Goal: Task Accomplishment & Management: Complete application form

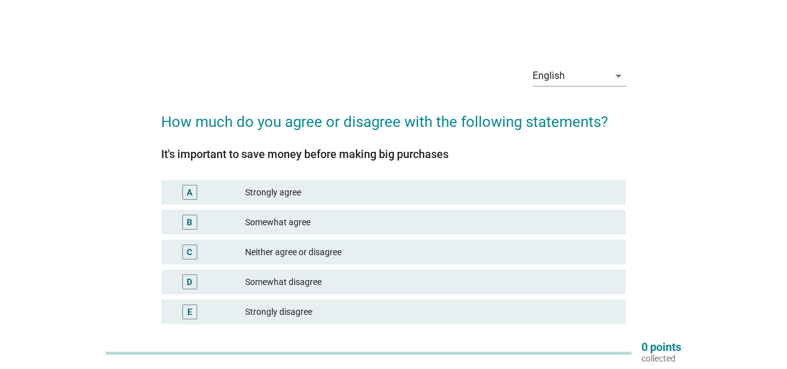
click at [306, 218] on div "Somewhat agree" at bounding box center [430, 222] width 371 height 15
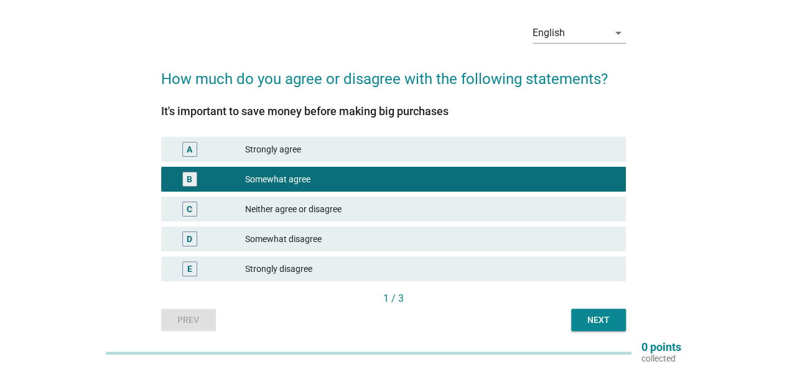
scroll to position [62, 0]
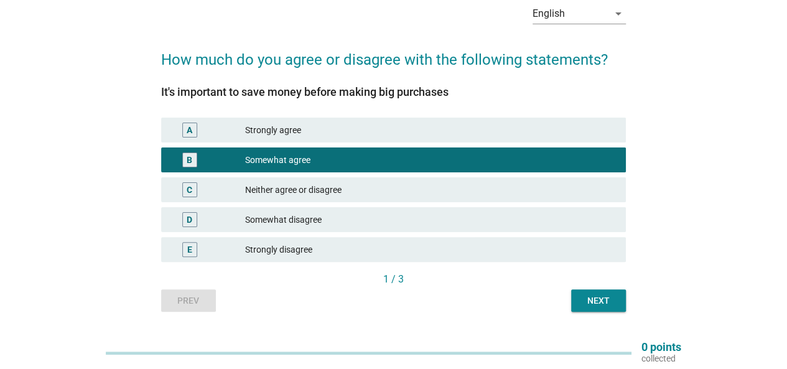
click at [593, 299] on div "Next" at bounding box center [598, 300] width 35 height 13
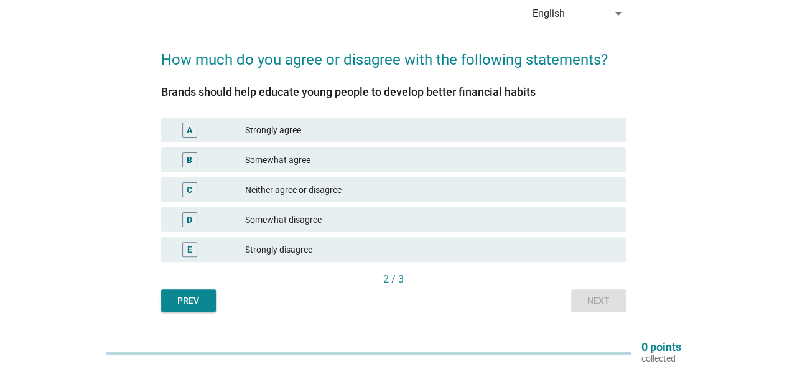
click at [325, 194] on div "Neither agree or disagree" at bounding box center [430, 189] width 371 height 15
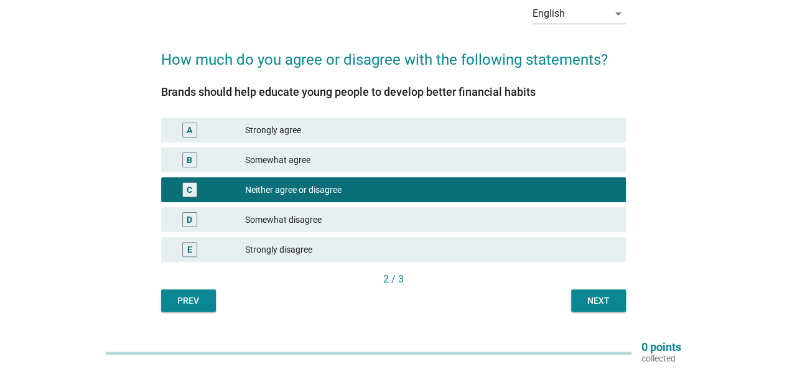
click at [580, 301] on button "Next" at bounding box center [598, 300] width 55 height 22
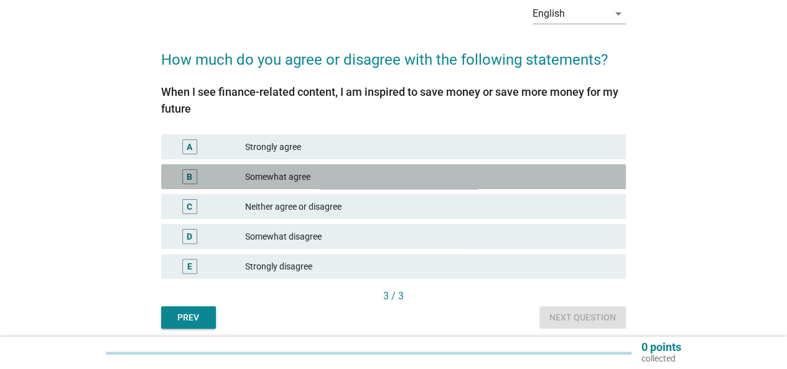
click at [344, 184] on div "B Somewhat agree" at bounding box center [393, 176] width 465 height 25
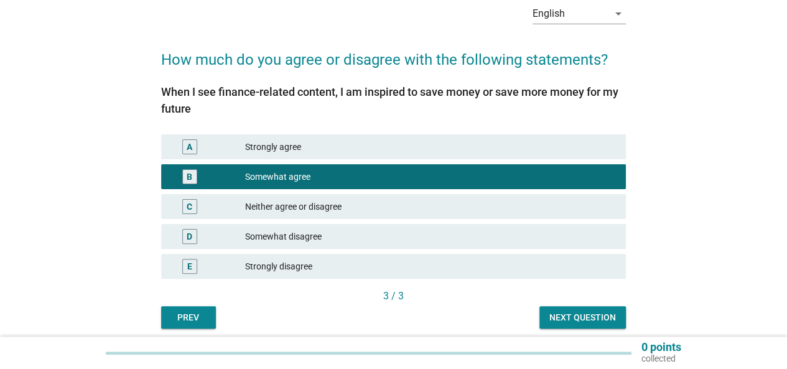
click at [604, 319] on div "Next question" at bounding box center [583, 317] width 67 height 13
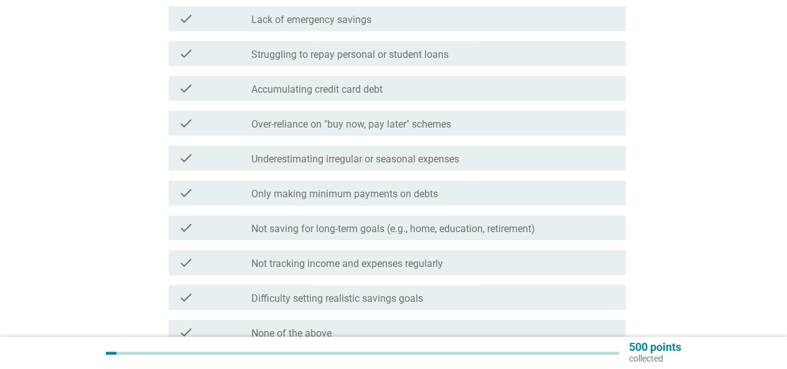
scroll to position [311, 0]
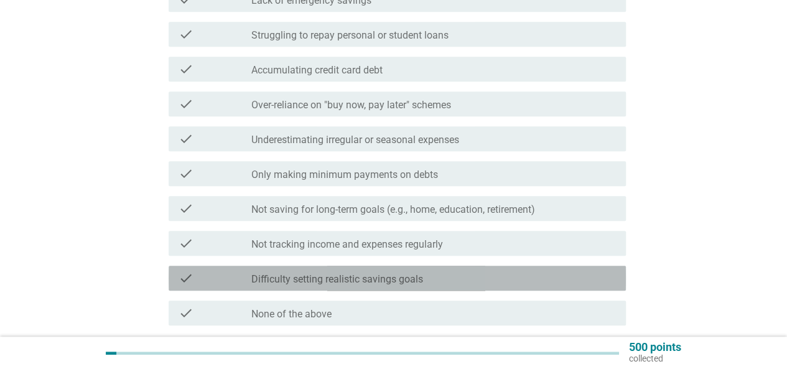
click at [477, 279] on div "check_box_outline_blank Difficulty setting realistic savings goals" at bounding box center [433, 278] width 365 height 15
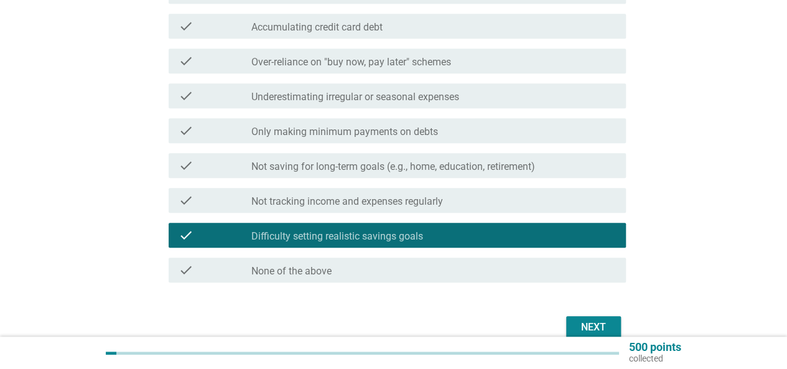
scroll to position [373, 0]
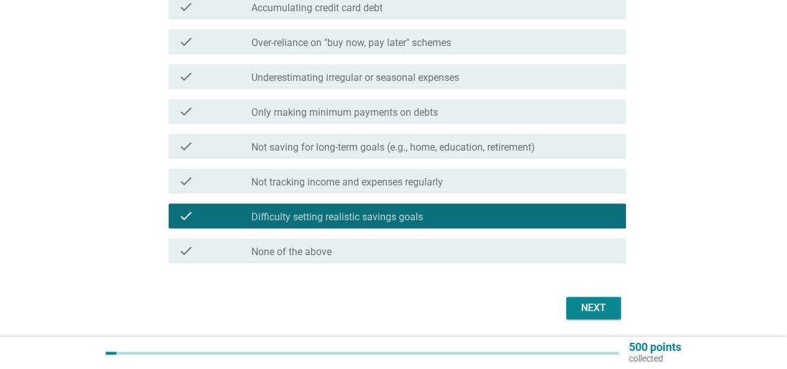
click at [615, 296] on div "Next" at bounding box center [393, 308] width 465 height 30
click at [609, 304] on div "Next" at bounding box center [593, 308] width 35 height 15
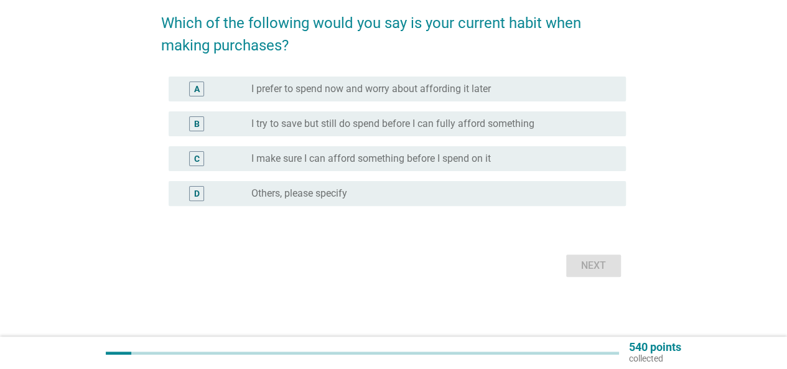
scroll to position [0, 0]
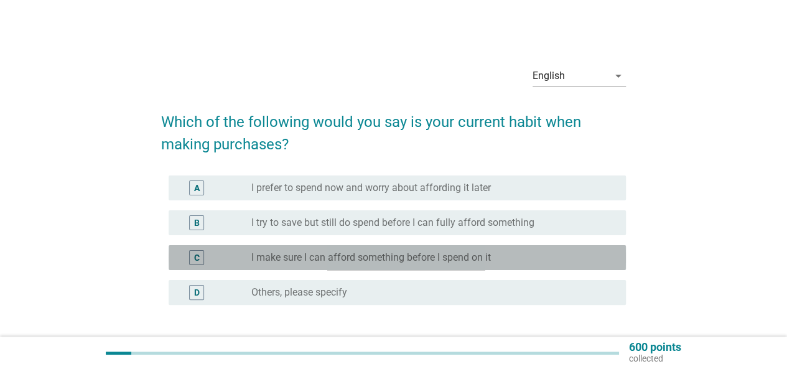
click at [483, 266] on div "C radio_button_unchecked I make sure I can afford something before I spend on it" at bounding box center [397, 257] width 457 height 25
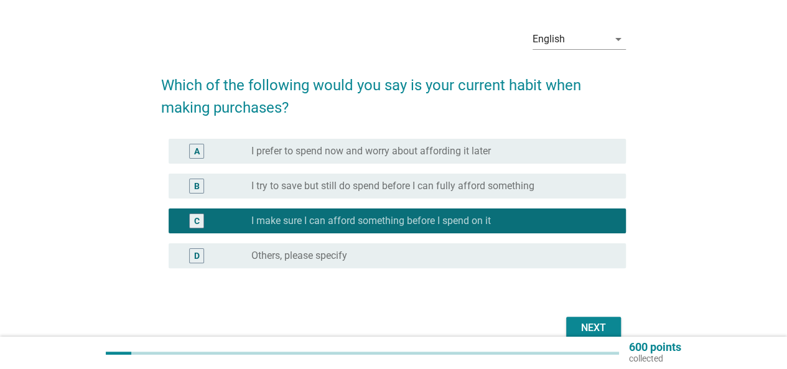
scroll to position [62, 0]
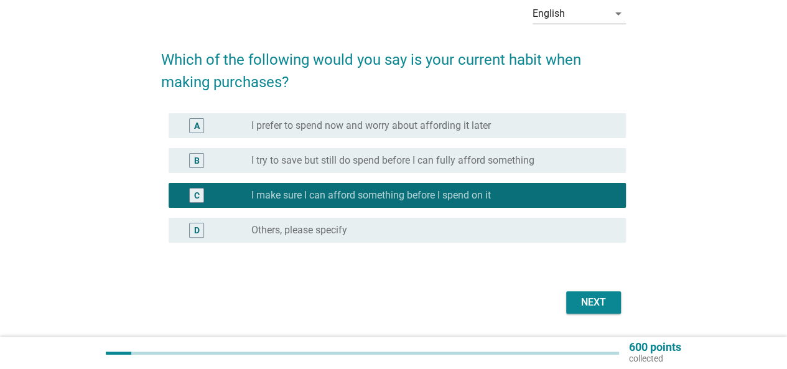
click at [563, 307] on div "Next" at bounding box center [393, 303] width 465 height 30
click at [566, 307] on button "Next" at bounding box center [593, 302] width 55 height 22
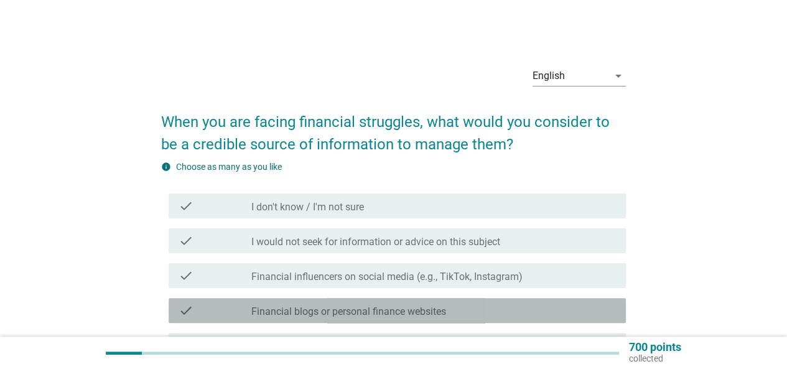
click at [354, 316] on label "Financial blogs or personal finance websites" at bounding box center [348, 312] width 195 height 12
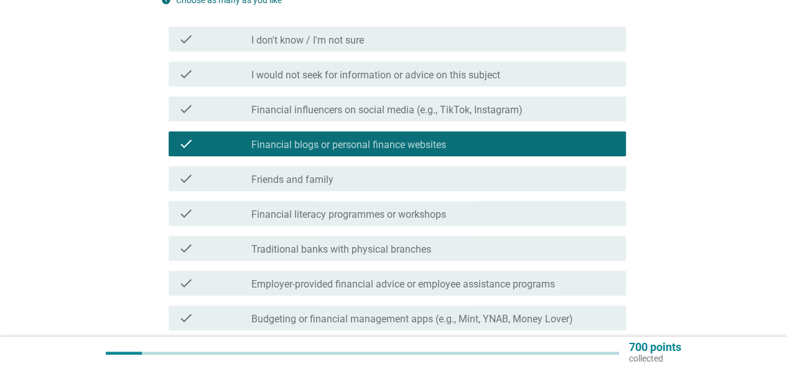
scroll to position [187, 0]
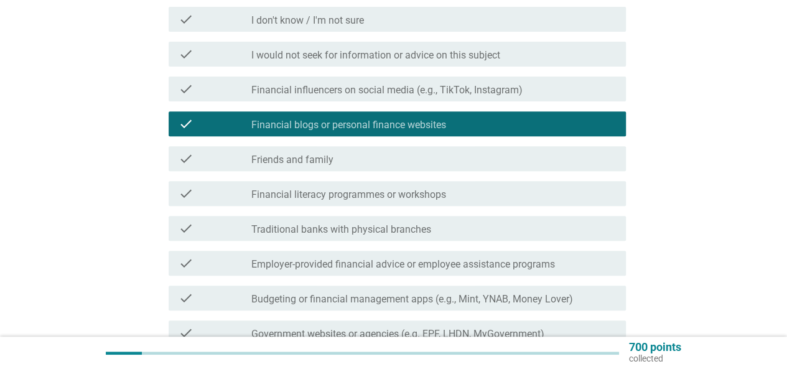
click at [378, 172] on div "check check_box_outline_blank Friends and family" at bounding box center [393, 158] width 465 height 35
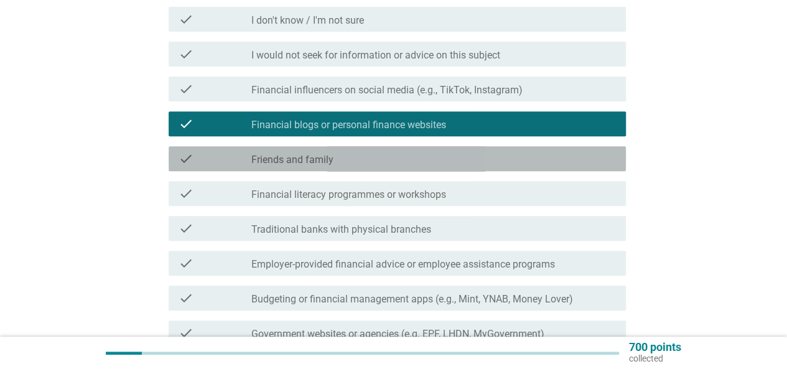
click at [375, 162] on div "check_box_outline_blank Friends and family" at bounding box center [433, 158] width 365 height 15
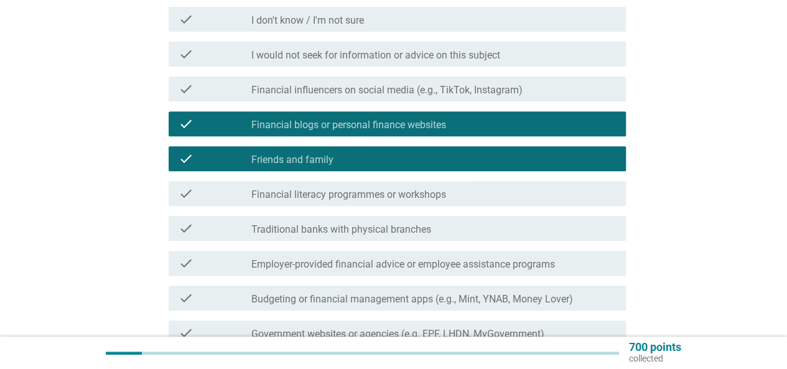
click at [380, 128] on label "Financial blogs or personal finance websites" at bounding box center [348, 125] width 195 height 12
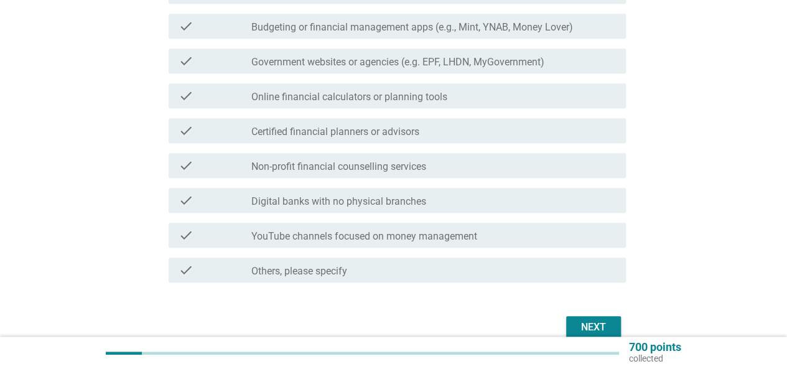
scroll to position [520, 0]
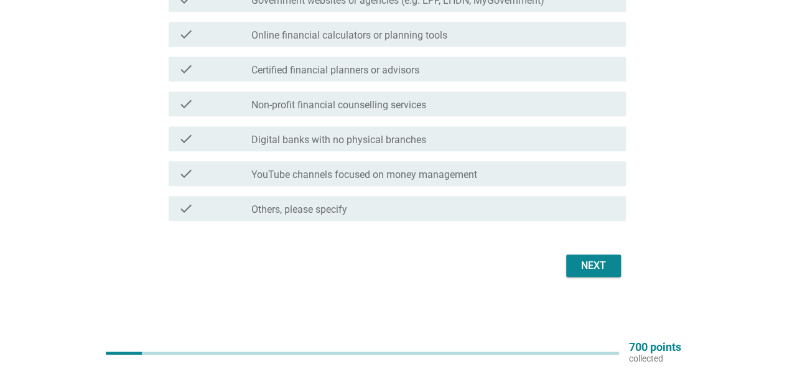
click at [583, 267] on div "Next" at bounding box center [593, 265] width 35 height 15
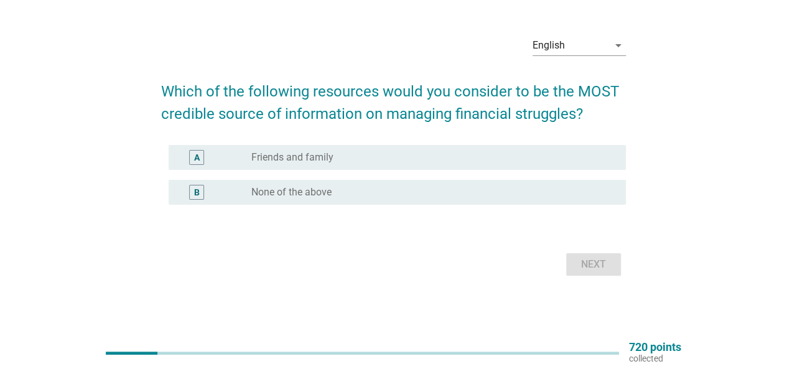
scroll to position [0, 0]
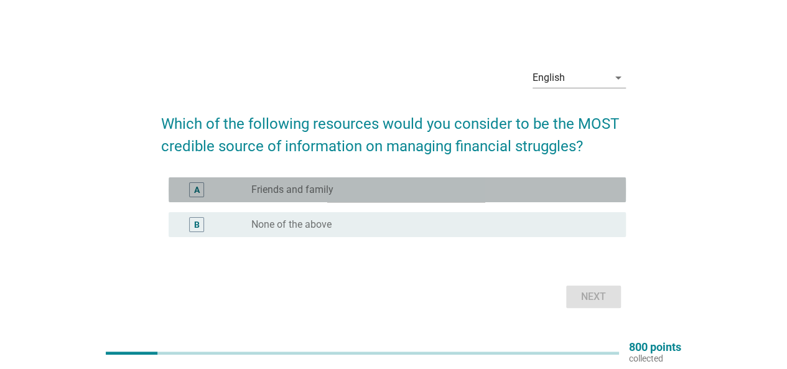
click at [385, 194] on div "radio_button_unchecked Friends and family" at bounding box center [428, 190] width 355 height 12
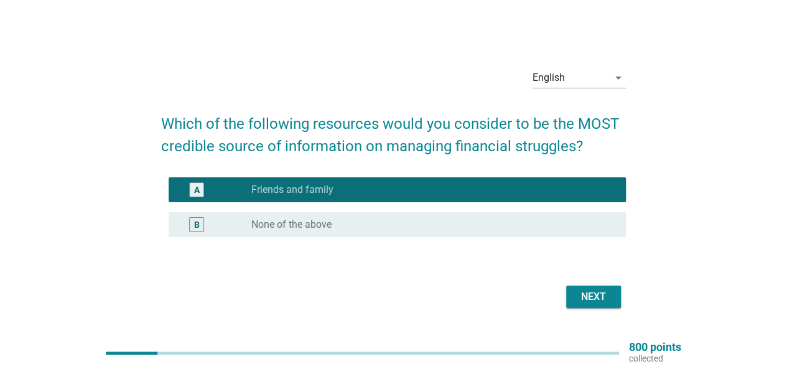
click at [585, 294] on div "Next" at bounding box center [593, 296] width 35 height 15
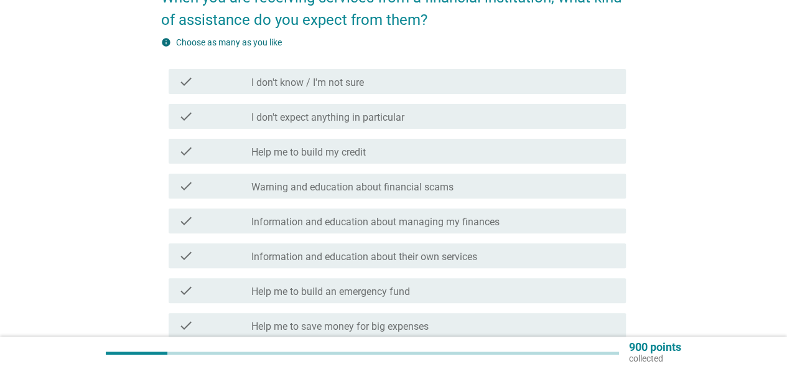
scroll to position [187, 0]
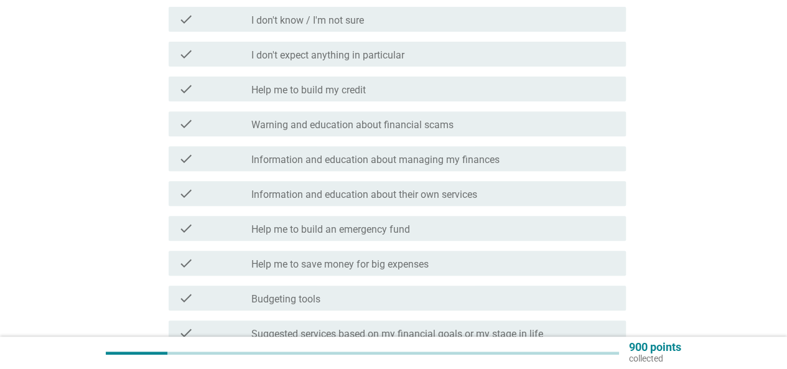
click at [464, 187] on div "check_box_outline_blank Information and education about their own services" at bounding box center [433, 193] width 365 height 15
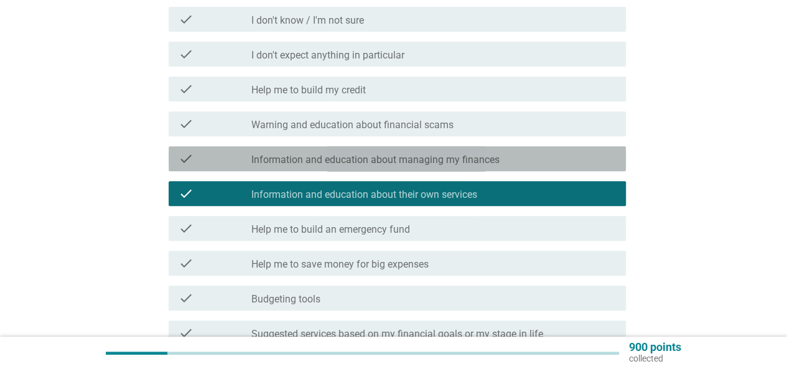
click at [477, 164] on label "Information and education about managing my finances" at bounding box center [375, 160] width 248 height 12
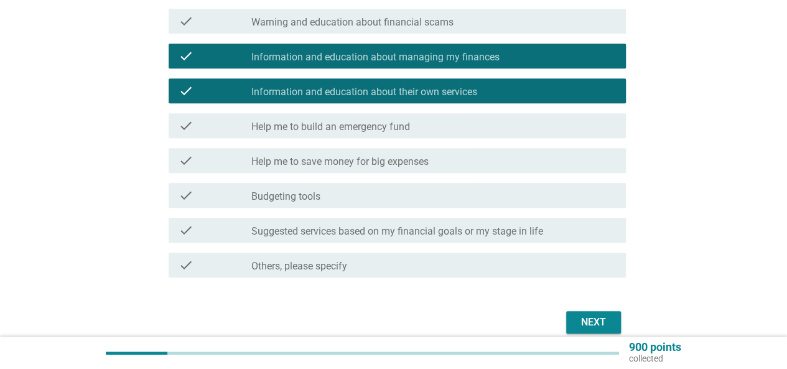
scroll to position [346, 0]
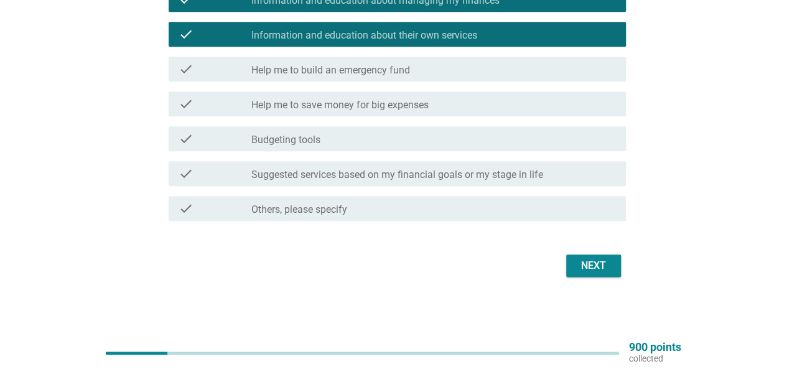
click at [604, 251] on div "Next" at bounding box center [393, 266] width 465 height 30
click at [605, 261] on div "Next" at bounding box center [593, 265] width 35 height 15
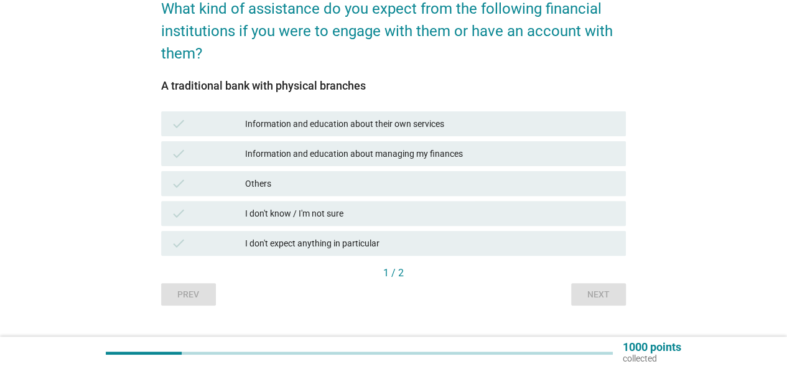
scroll to position [124, 0]
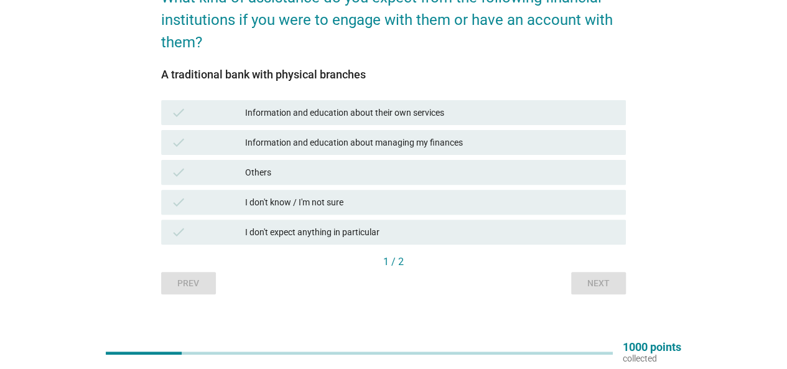
click at [420, 118] on div "Information and education about their own services" at bounding box center [430, 112] width 371 height 15
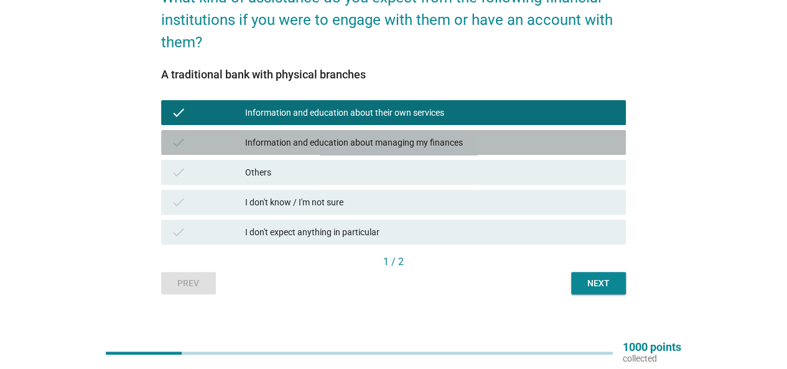
click at [415, 136] on div "Information and education about managing my finances" at bounding box center [430, 142] width 371 height 15
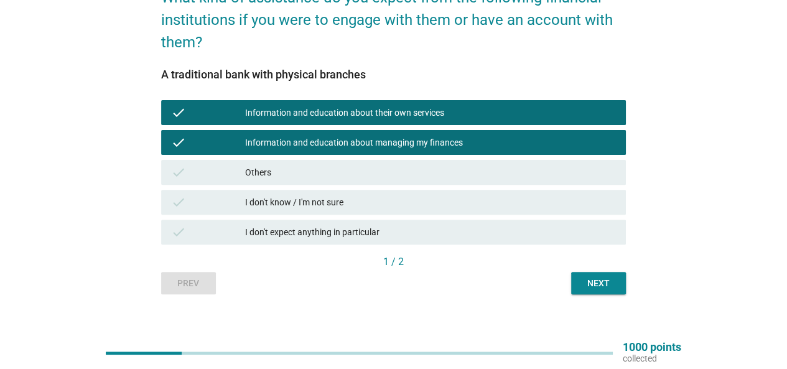
click at [594, 277] on div "Next" at bounding box center [598, 283] width 35 height 13
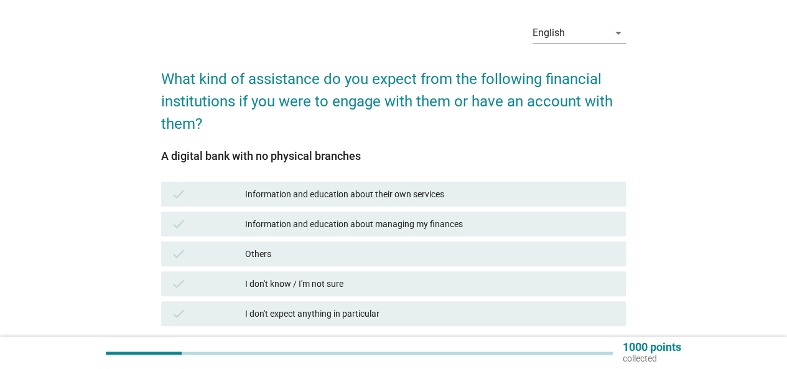
scroll to position [62, 0]
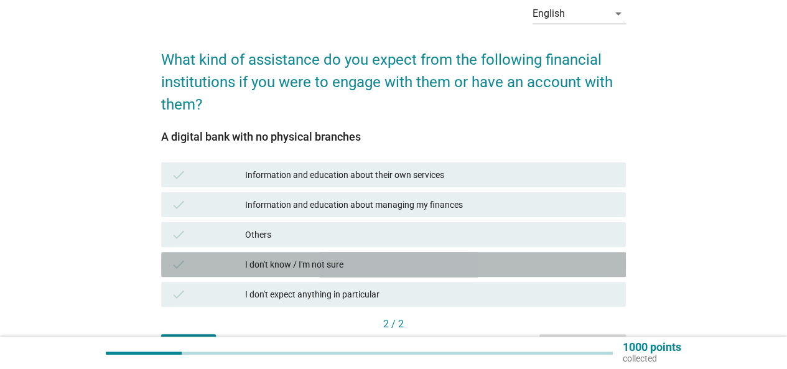
click at [410, 257] on div "I don't know / I'm not sure" at bounding box center [430, 264] width 371 height 15
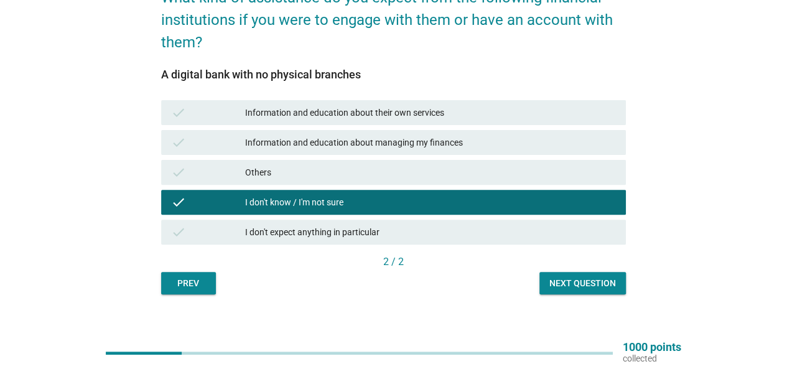
scroll to position [138, 0]
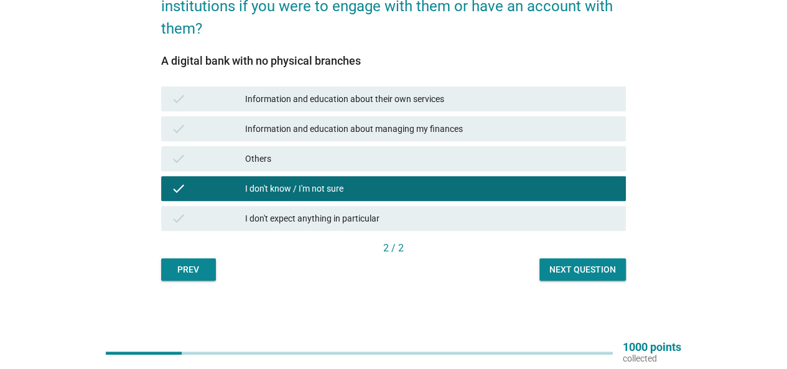
click at [578, 273] on div "Next question" at bounding box center [583, 269] width 67 height 13
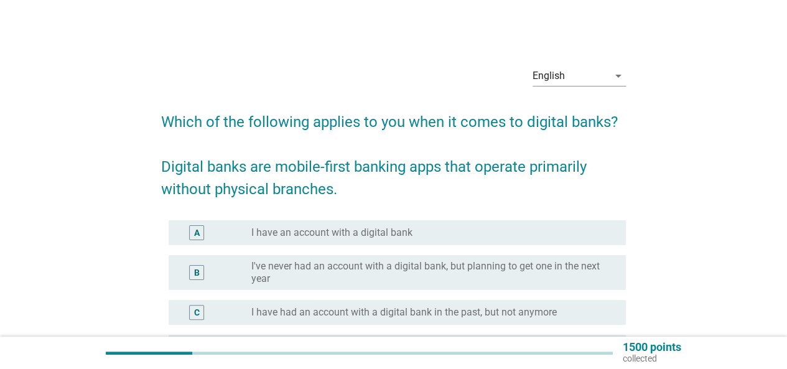
scroll to position [62, 0]
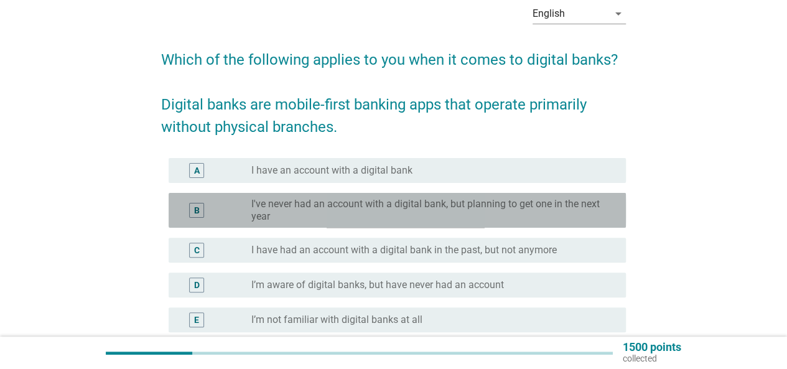
click at [307, 215] on label "I've never had an account with a digital bank, but planning to get one in the n…" at bounding box center [428, 210] width 355 height 25
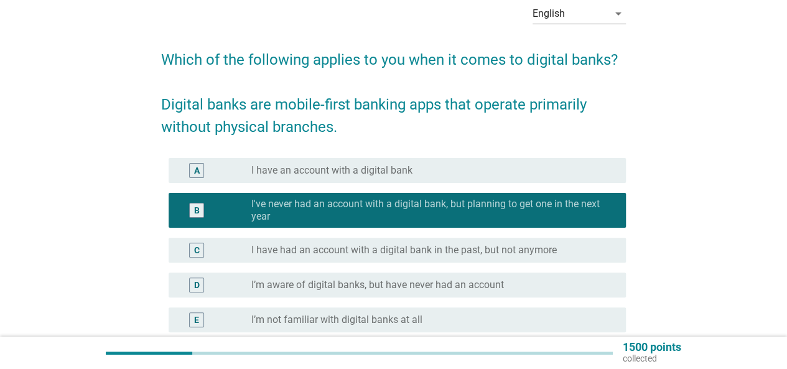
scroll to position [124, 0]
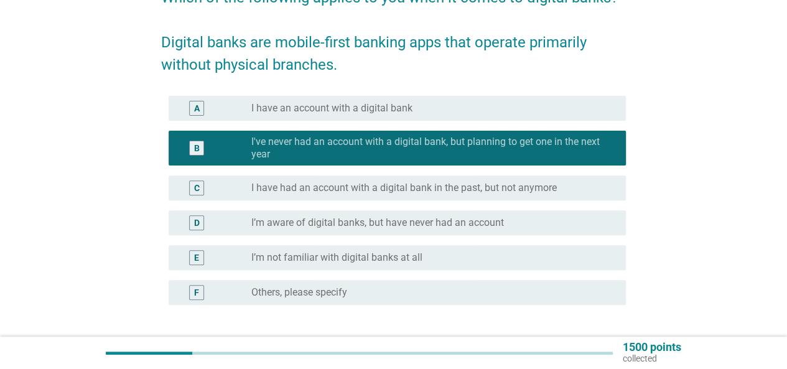
click at [309, 225] on label "I’m aware of digital banks, but have never had an account" at bounding box center [377, 223] width 253 height 12
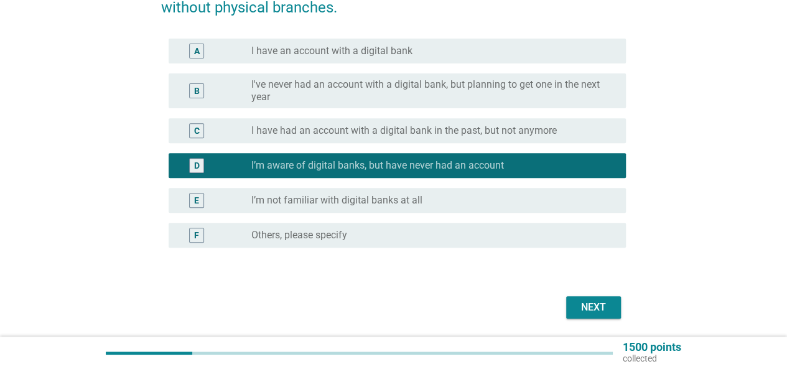
scroll to position [223, 0]
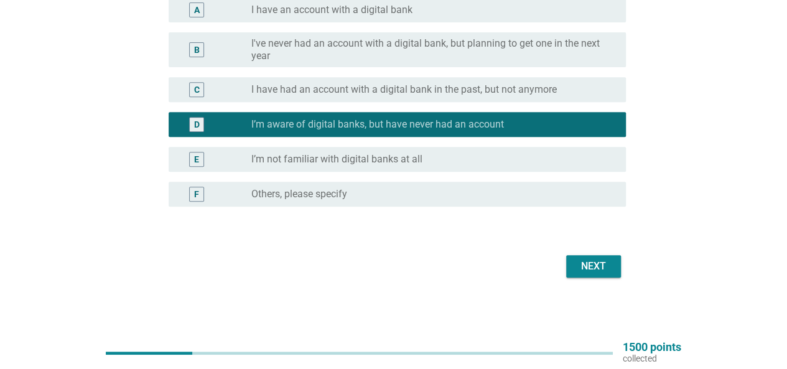
drag, startPoint x: 631, startPoint y: 289, endPoint x: 616, endPoint y: 273, distance: 22.5
click at [630, 289] on div "English arrow_drop_down Which of the following applies to you when it comes to …" at bounding box center [393, 57] width 485 height 468
click at [615, 272] on button "Next" at bounding box center [593, 266] width 55 height 22
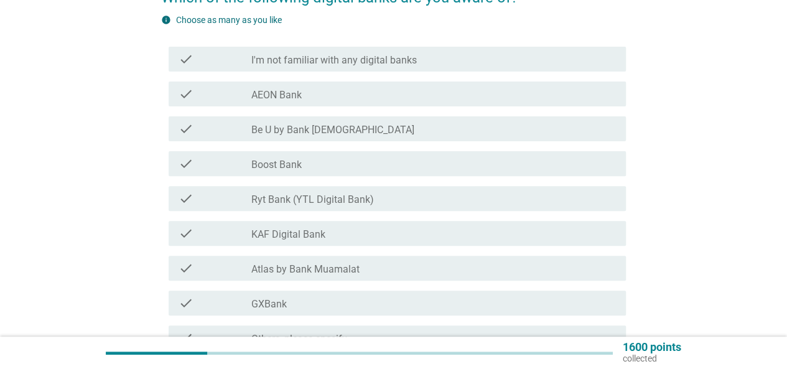
scroll to position [187, 0]
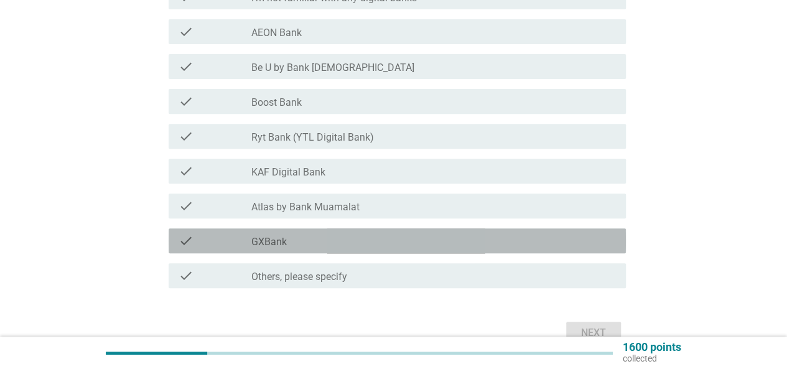
click at [416, 238] on div "check_box_outline_blank GXBank" at bounding box center [433, 240] width 365 height 15
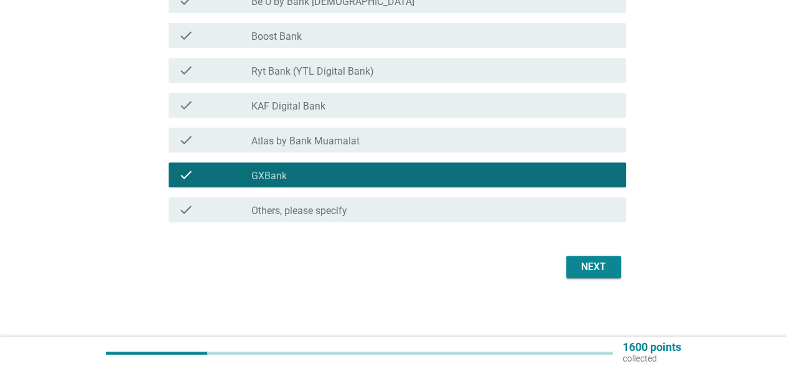
scroll to position [254, 0]
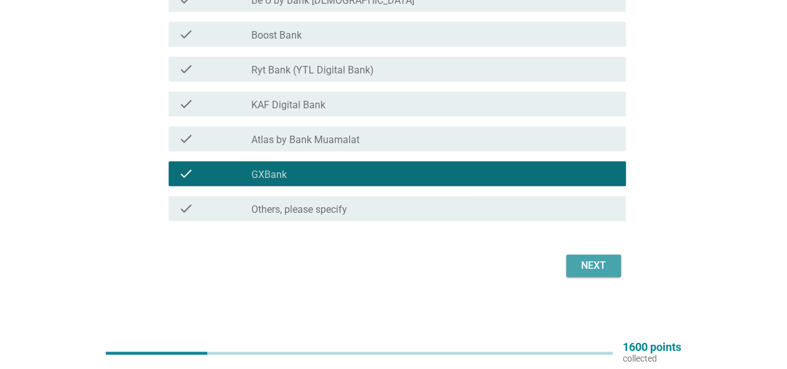
click at [592, 263] on div "Next" at bounding box center [593, 265] width 35 height 15
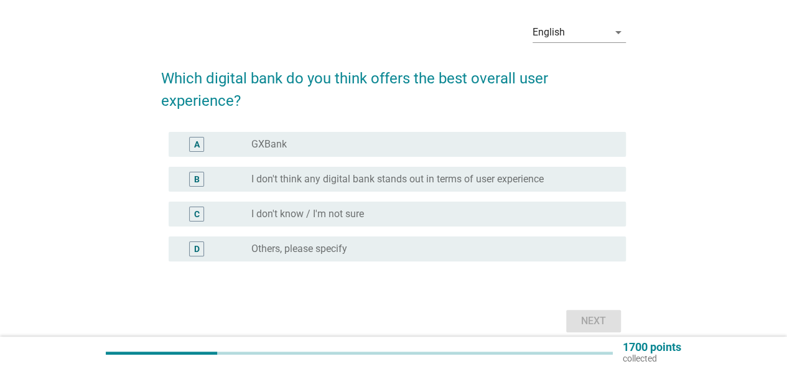
scroll to position [62, 0]
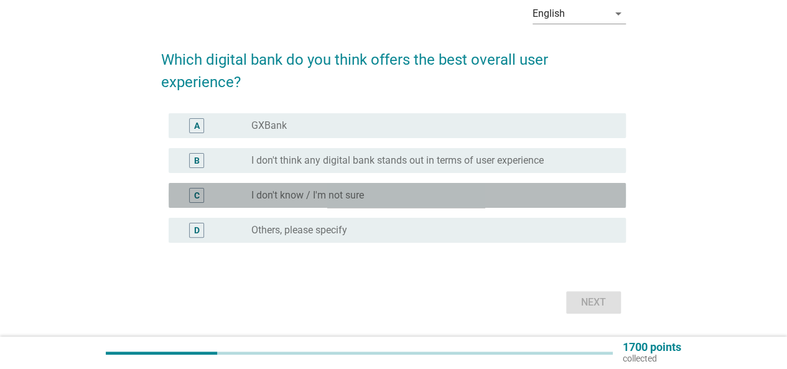
click at [523, 199] on div "radio_button_unchecked I don't know / I'm not sure" at bounding box center [428, 195] width 355 height 12
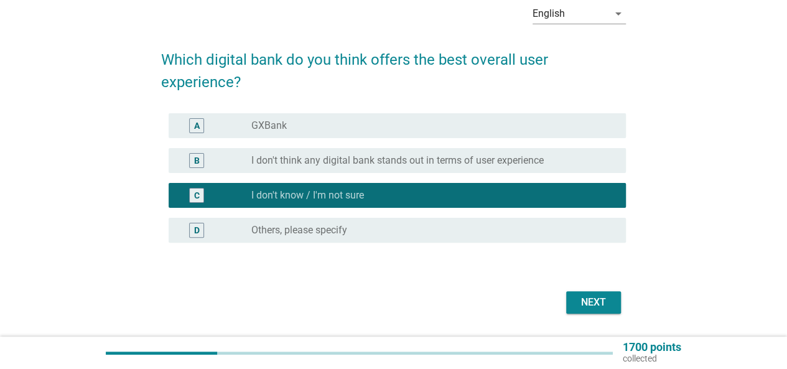
click at [597, 299] on div "Next" at bounding box center [593, 302] width 35 height 15
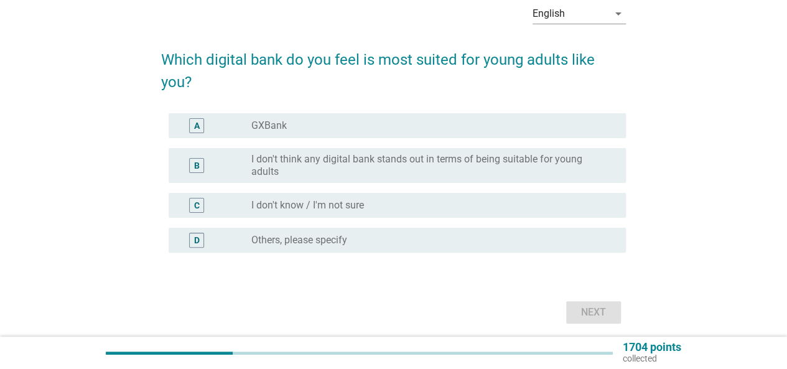
scroll to position [0, 0]
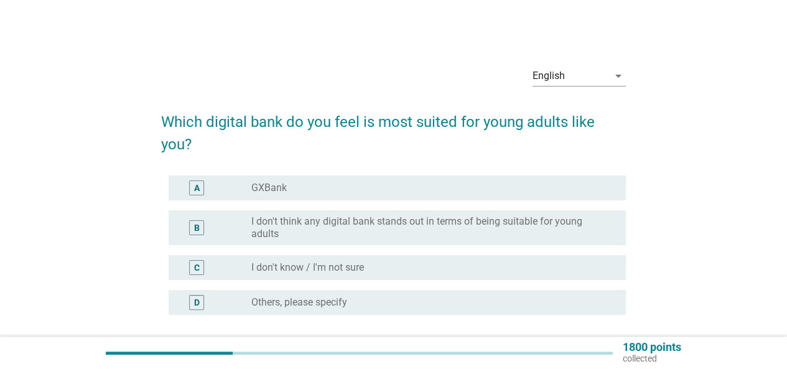
click at [495, 260] on div "radio_button_unchecked I don't know / I'm not sure" at bounding box center [433, 267] width 365 height 15
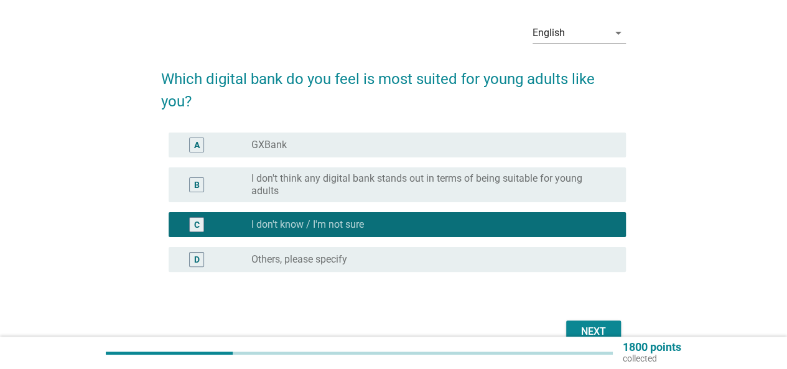
scroll to position [62, 0]
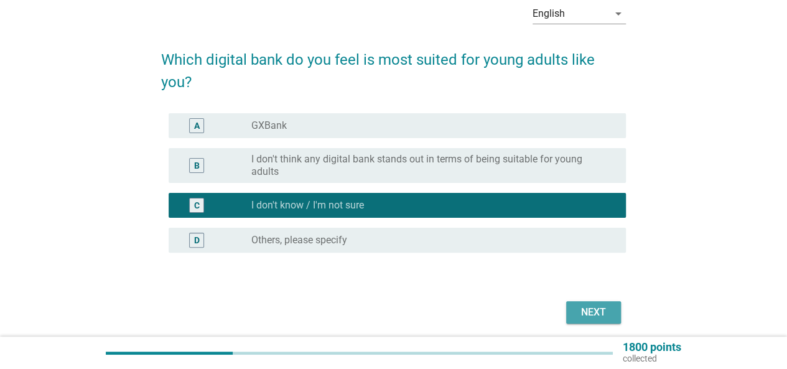
click at [594, 307] on div "Next" at bounding box center [593, 312] width 35 height 15
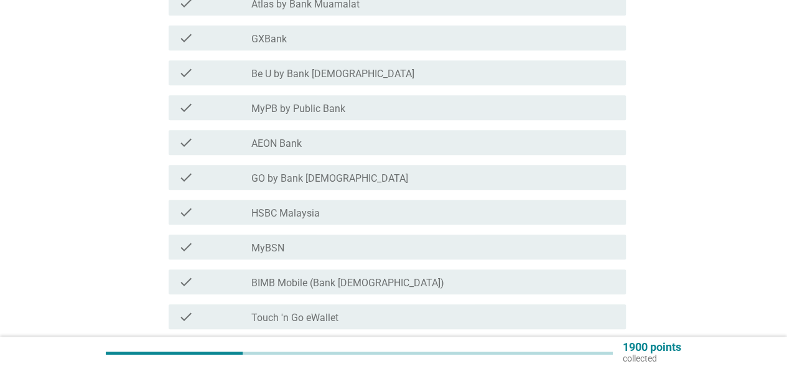
scroll to position [311, 0]
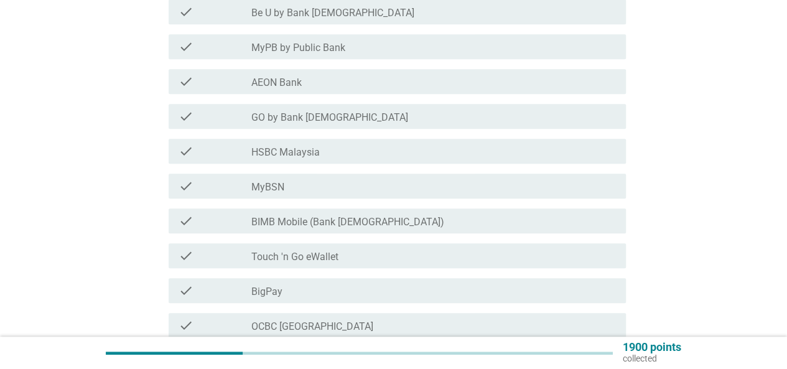
click at [410, 151] on div "check_box_outline_blank HSBC Malaysia" at bounding box center [433, 151] width 365 height 15
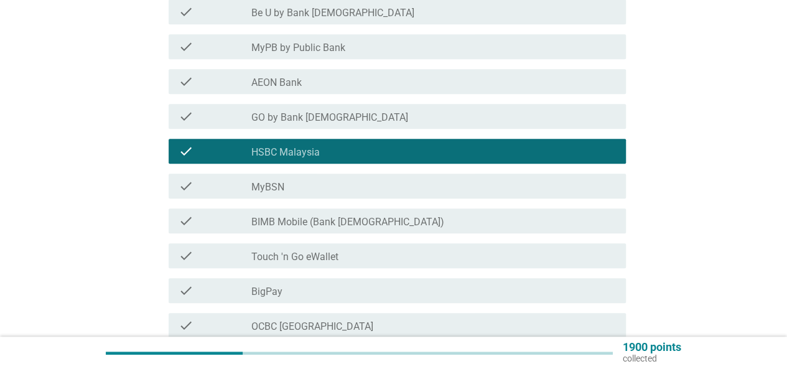
click at [413, 252] on div "check_box_outline_blank Touch 'n Go eWallet" at bounding box center [433, 255] width 365 height 15
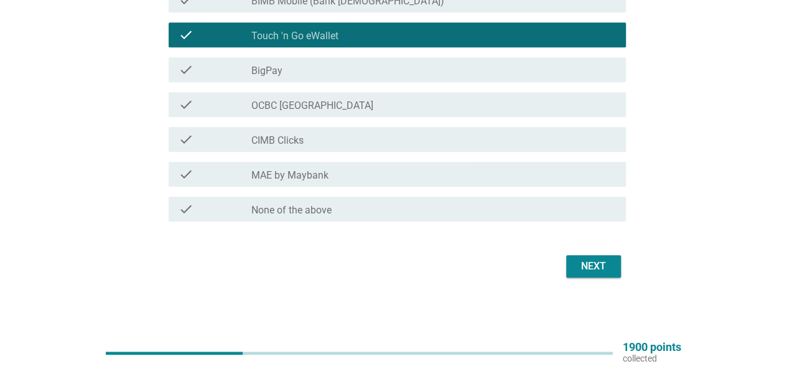
scroll to position [533, 0]
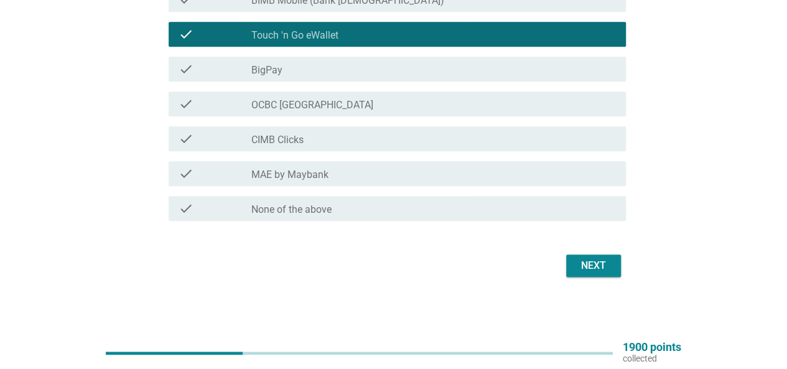
click at [416, 172] on div "check_box_outline_blank MAE by Maybank" at bounding box center [433, 173] width 365 height 15
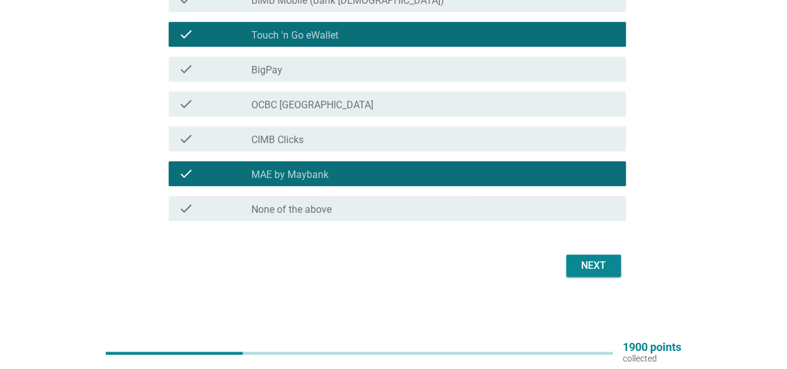
click at [599, 274] on button "Next" at bounding box center [593, 266] width 55 height 22
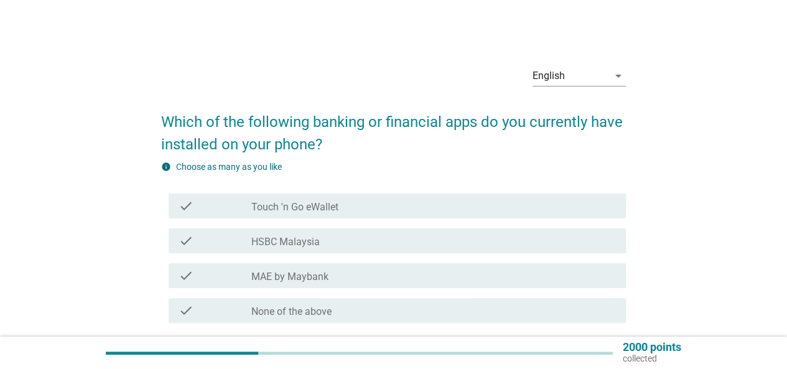
scroll to position [62, 0]
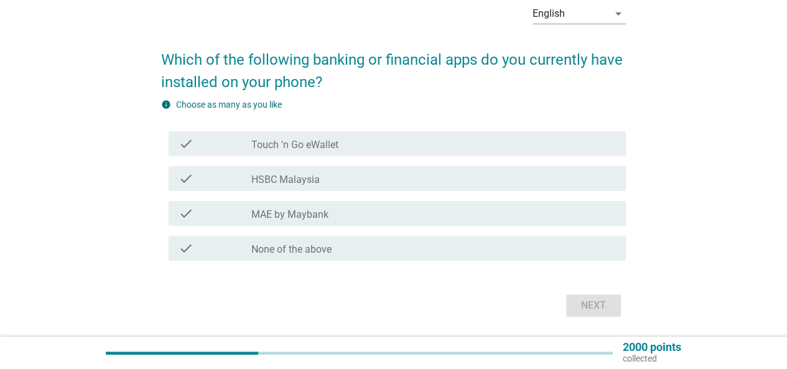
click at [332, 144] on label "Touch 'n Go eWallet" at bounding box center [294, 145] width 87 height 12
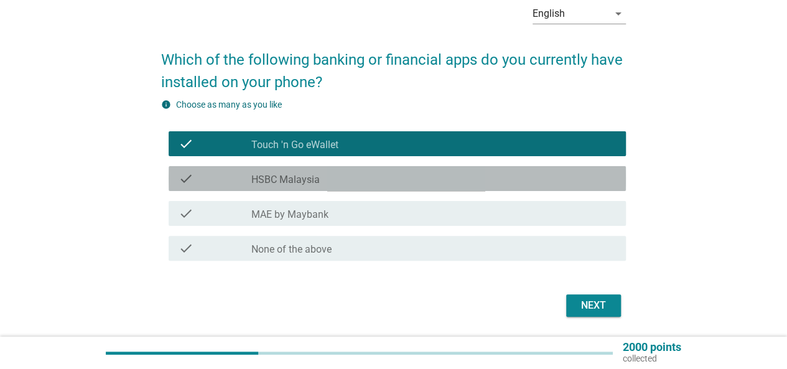
click at [332, 169] on div "check check_box_outline_blank HSBC Malaysia" at bounding box center [397, 178] width 457 height 25
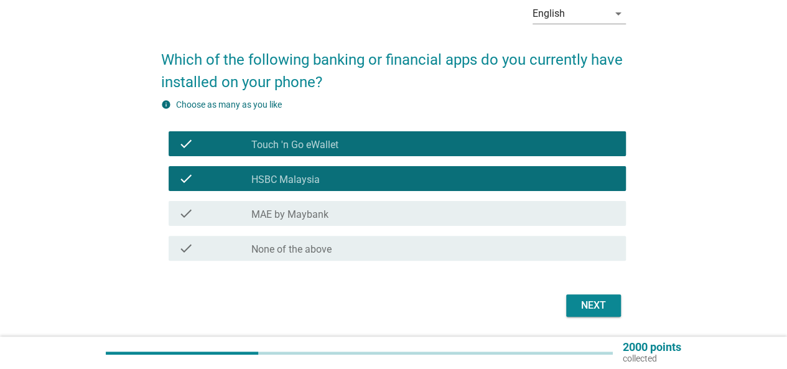
click at [335, 200] on div "check check_box_outline_blank MAE by Maybank" at bounding box center [393, 213] width 465 height 35
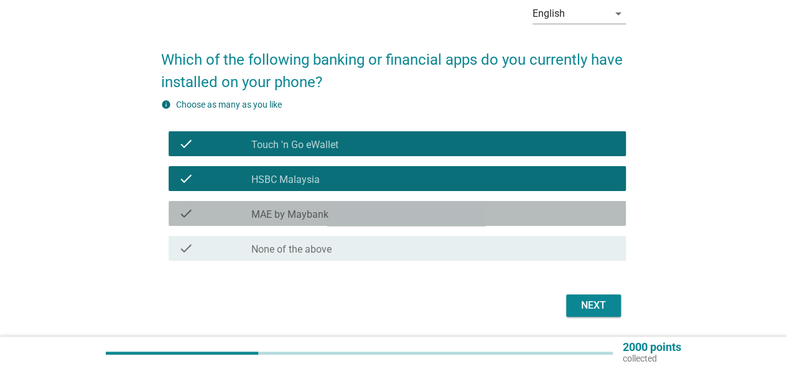
drag, startPoint x: 449, startPoint y: 210, endPoint x: 454, endPoint y: 215, distance: 6.6
click at [451, 210] on div "check_box_outline_blank MAE by Maybank" at bounding box center [433, 213] width 365 height 15
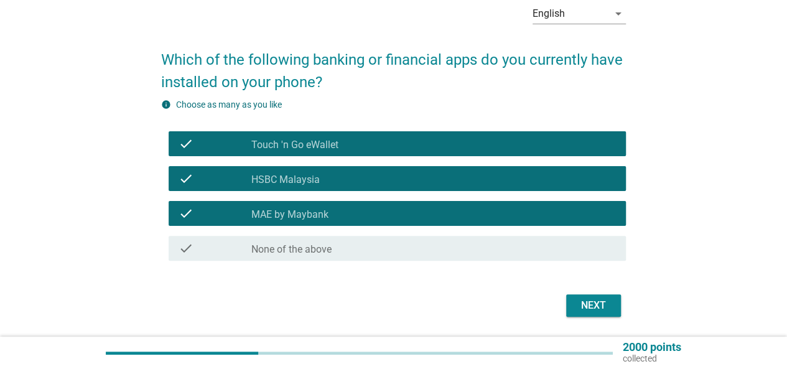
click at [587, 313] on button "Next" at bounding box center [593, 305] width 55 height 22
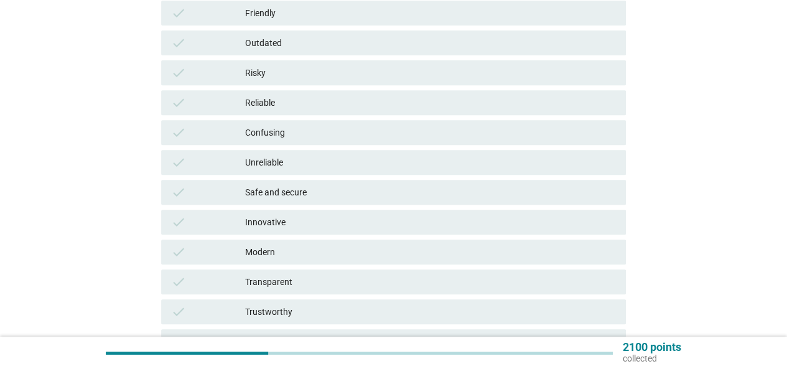
scroll to position [249, 0]
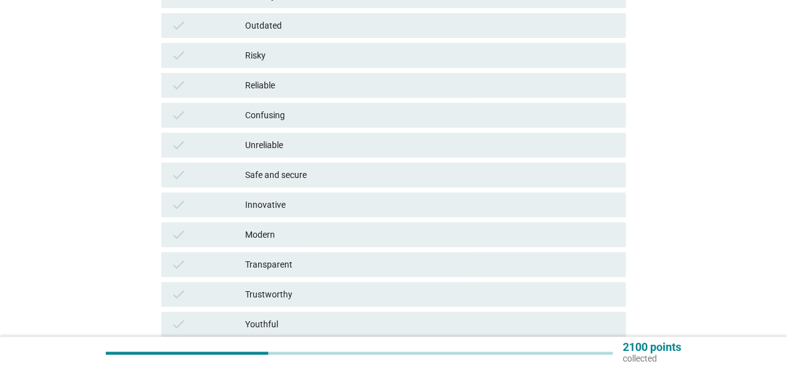
click at [294, 172] on div "Safe and secure" at bounding box center [430, 174] width 371 height 15
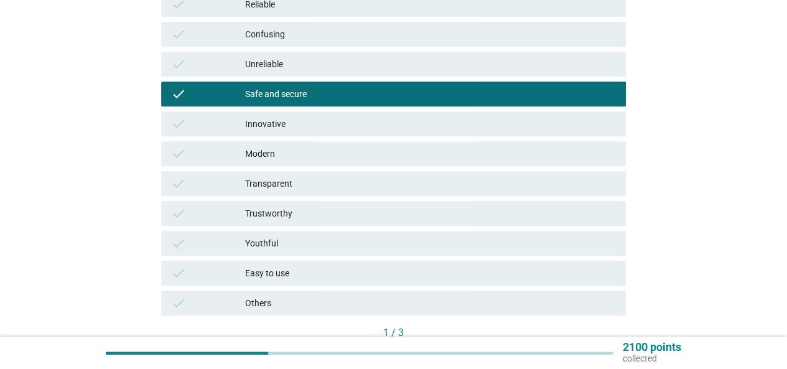
scroll to position [415, 0]
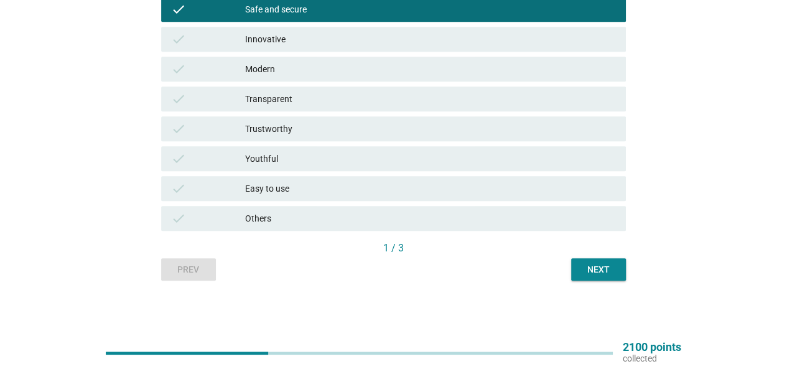
click at [311, 96] on div "Transparent" at bounding box center [430, 98] width 371 height 15
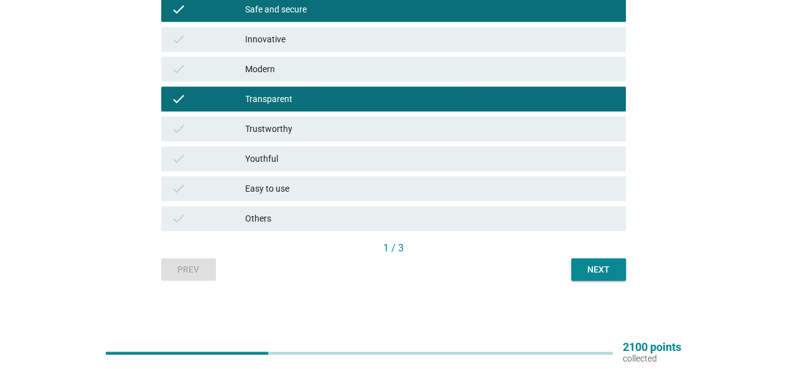
click at [357, 119] on div "check Trustworthy" at bounding box center [393, 128] width 465 height 25
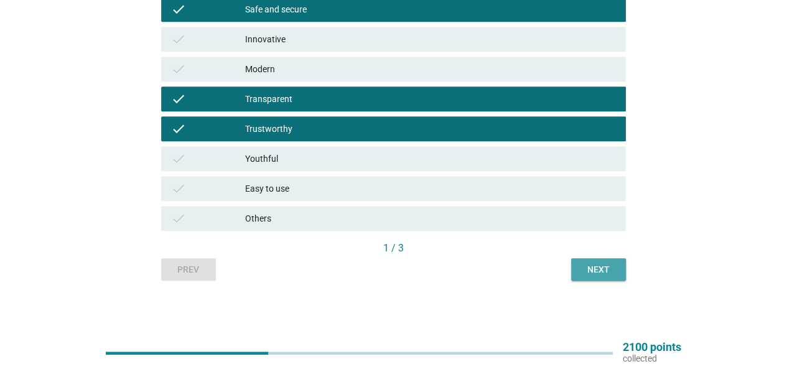
click at [605, 263] on div "Next" at bounding box center [598, 269] width 35 height 13
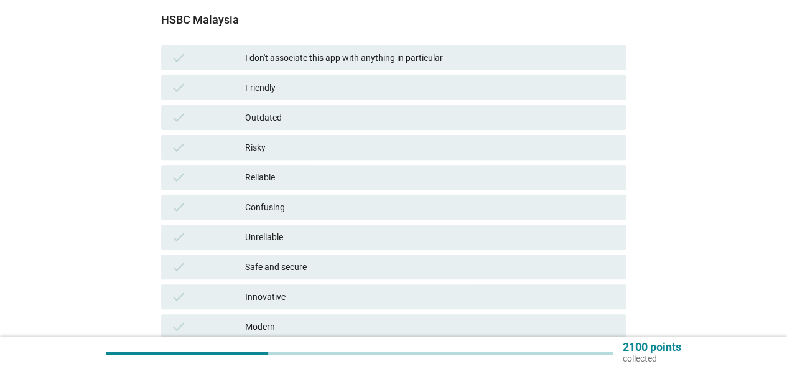
scroll to position [124, 0]
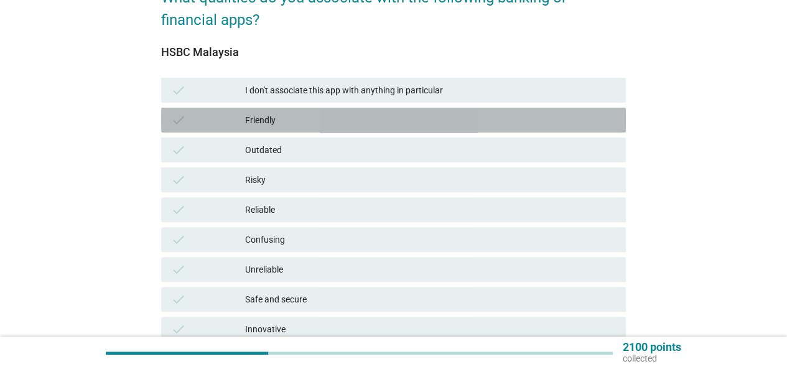
click at [351, 118] on div "Friendly" at bounding box center [430, 120] width 371 height 15
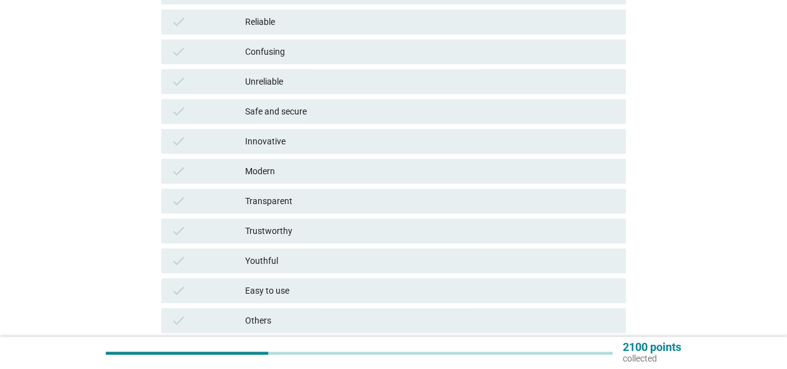
scroll to position [415, 0]
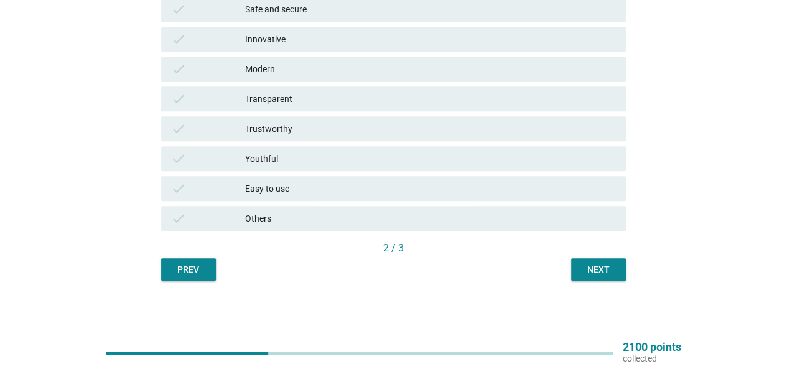
click at [581, 273] on div "Next" at bounding box center [598, 269] width 35 height 13
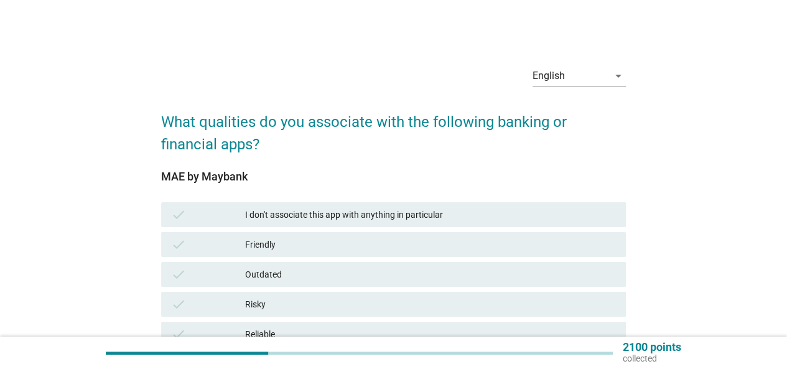
scroll to position [62, 0]
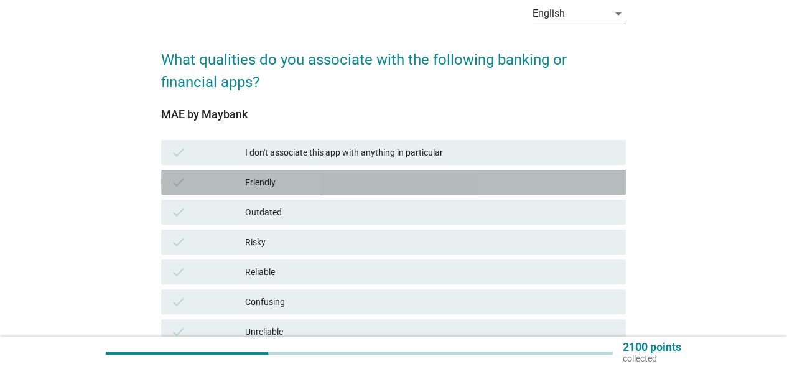
click at [359, 184] on div "Friendly" at bounding box center [430, 182] width 371 height 15
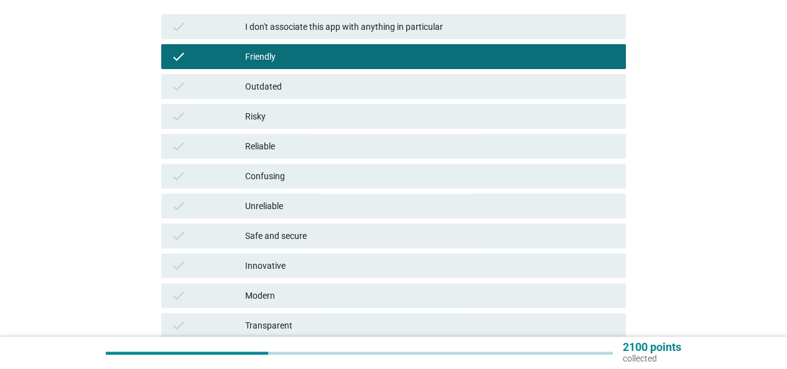
scroll to position [249, 0]
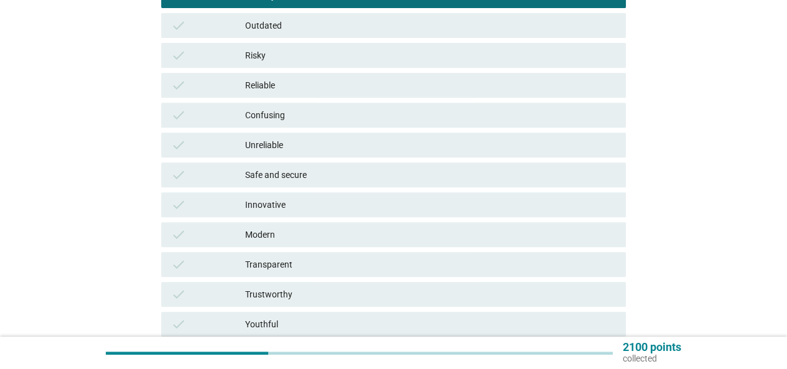
click at [316, 180] on div "Safe and secure" at bounding box center [430, 174] width 371 height 15
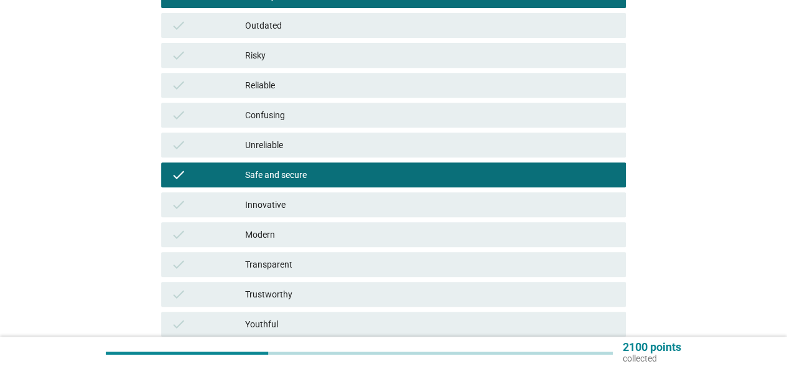
drag, startPoint x: 315, startPoint y: 293, endPoint x: 350, endPoint y: 256, distance: 50.6
click at [313, 291] on div "Trustworthy" at bounding box center [430, 294] width 371 height 15
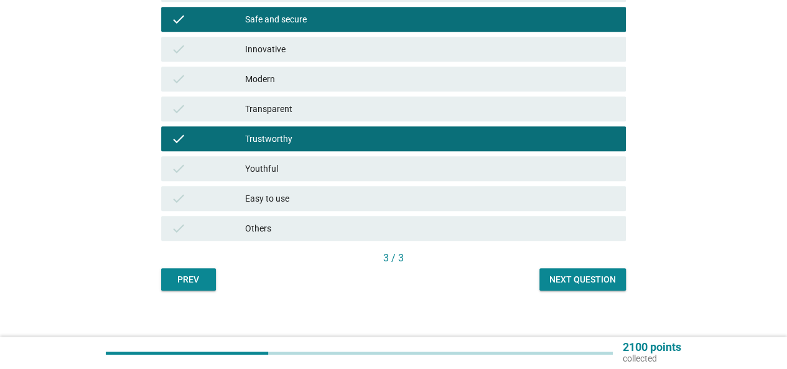
scroll to position [415, 0]
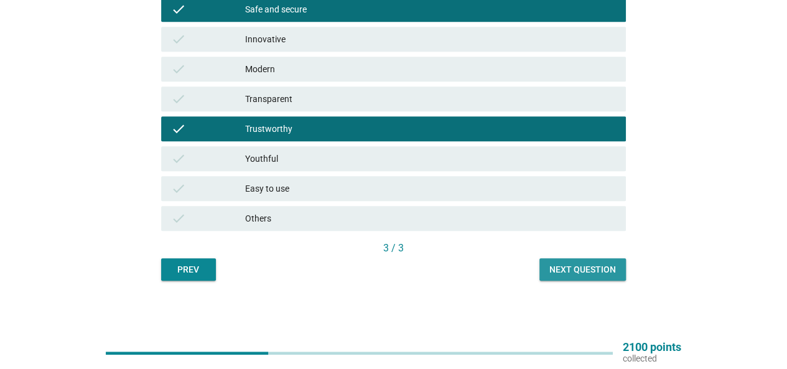
click at [544, 266] on button "Next question" at bounding box center [583, 269] width 87 height 22
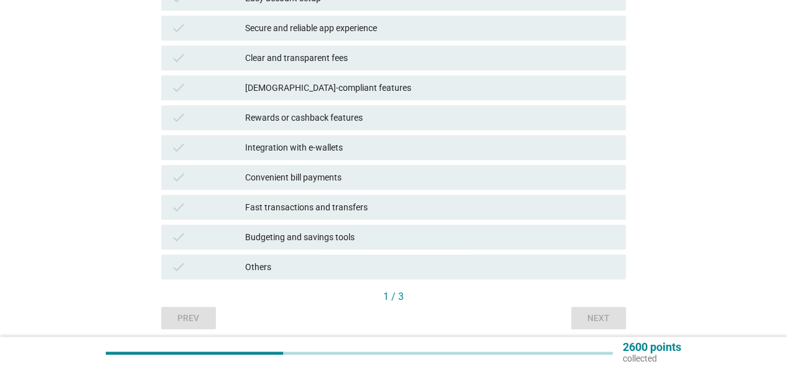
scroll to position [311, 0]
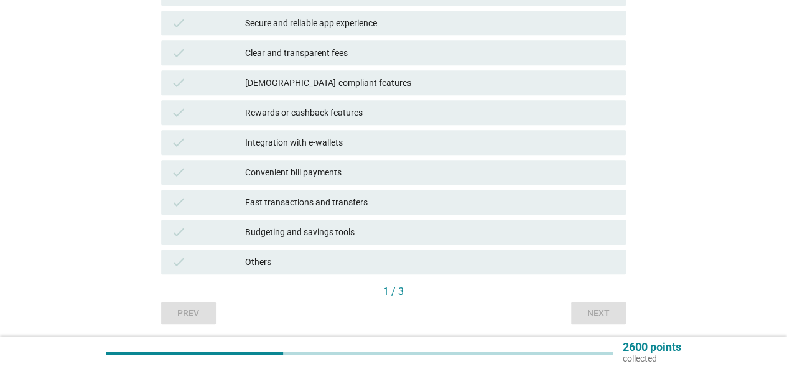
click at [413, 203] on div "Fast transactions and transfers" at bounding box center [430, 202] width 371 height 15
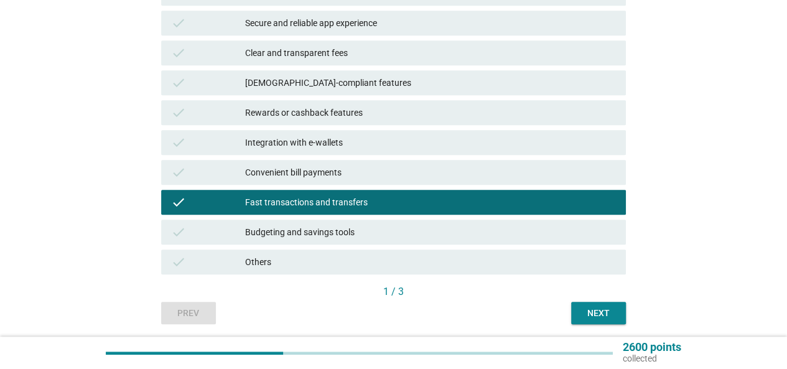
click at [584, 310] on div "Next" at bounding box center [598, 313] width 35 height 13
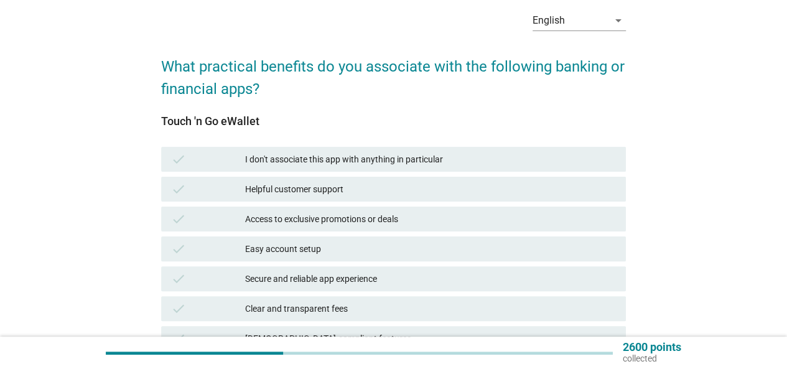
scroll to position [187, 0]
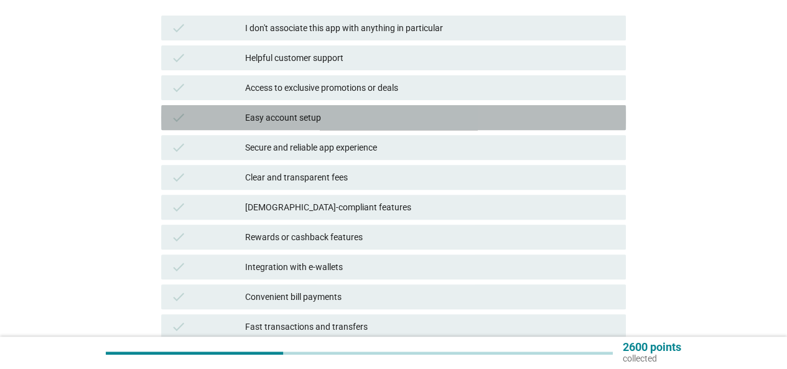
click at [334, 124] on div "Easy account setup" at bounding box center [430, 117] width 371 height 15
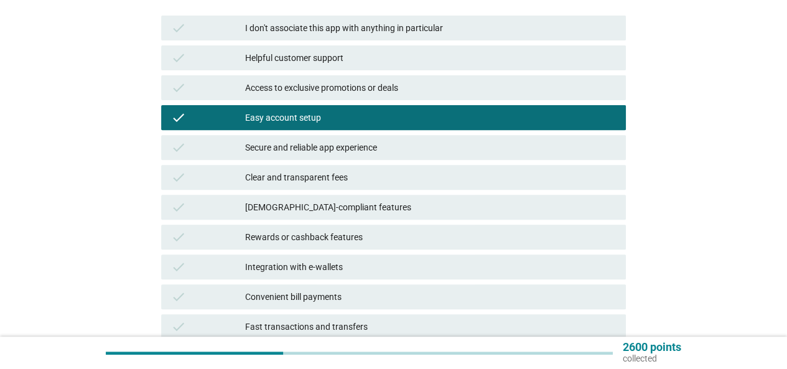
click at [344, 172] on div "Clear and transparent fees" at bounding box center [430, 177] width 371 height 15
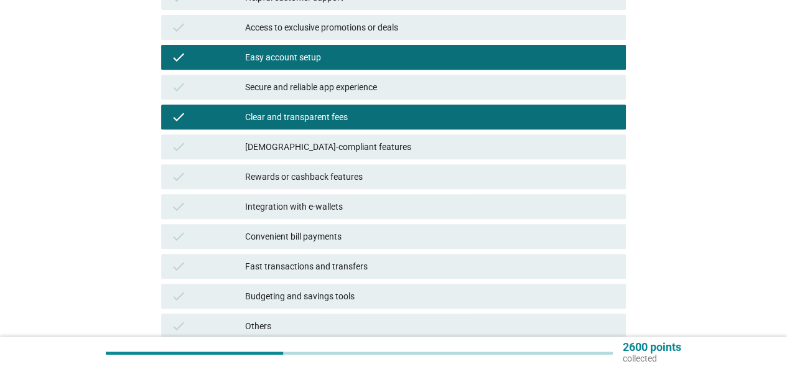
scroll to position [311, 0]
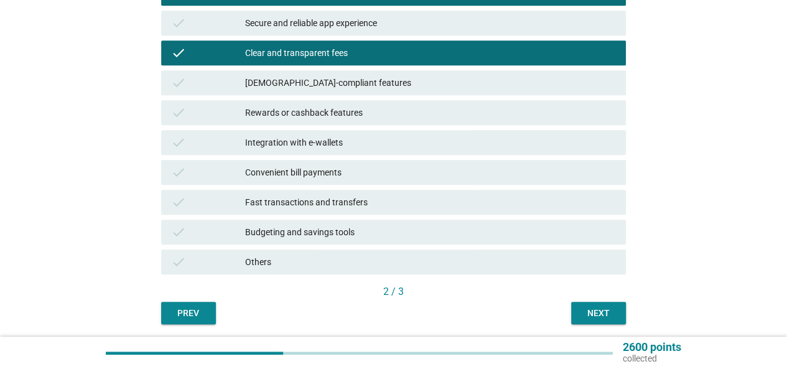
click at [340, 207] on div "Fast transactions and transfers" at bounding box center [430, 202] width 371 height 15
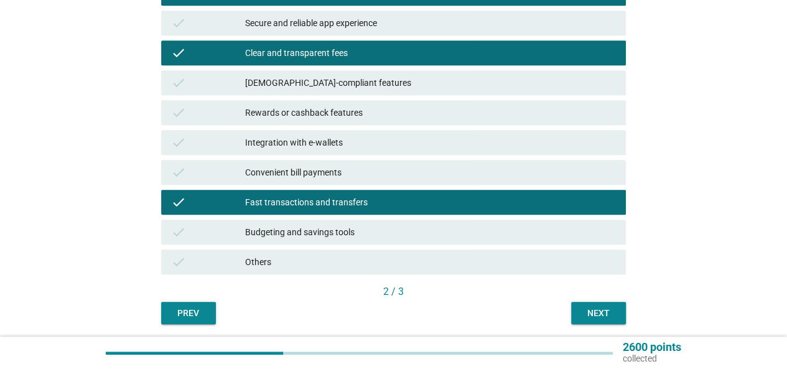
click at [600, 314] on div "Next" at bounding box center [598, 313] width 35 height 13
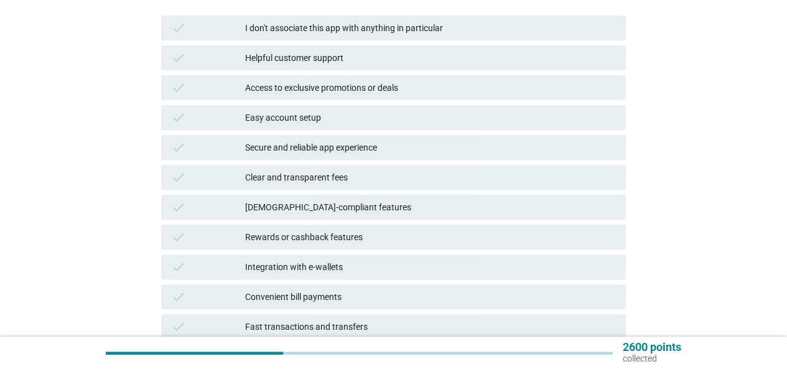
scroll to position [249, 0]
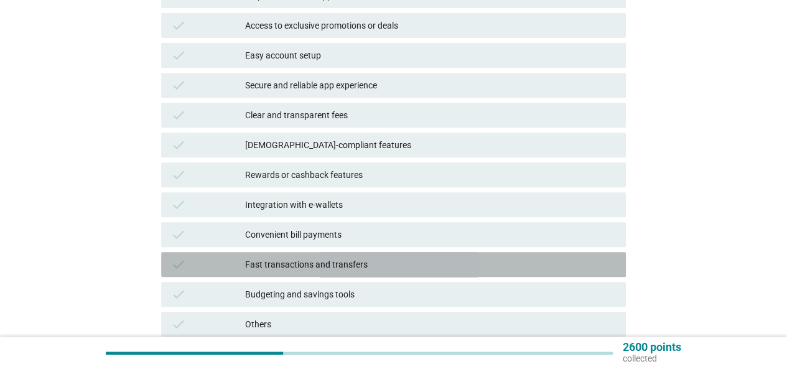
click at [301, 266] on div "Fast transactions and transfers" at bounding box center [430, 264] width 371 height 15
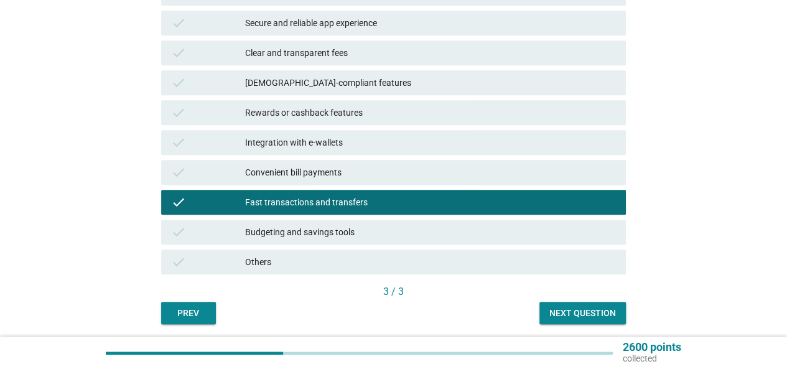
scroll to position [355, 0]
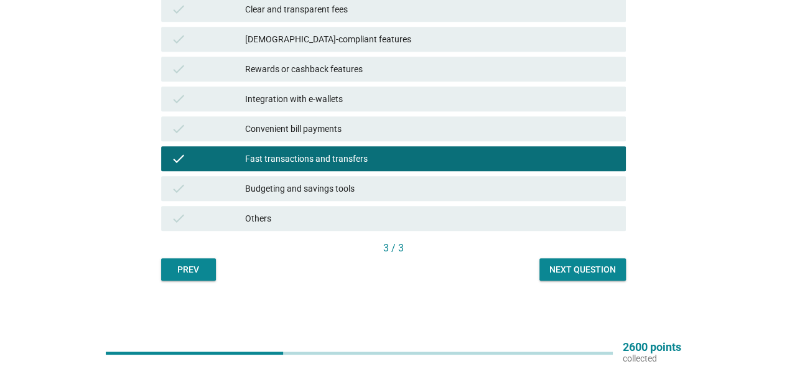
click at [589, 266] on div "Next question" at bounding box center [583, 269] width 67 height 13
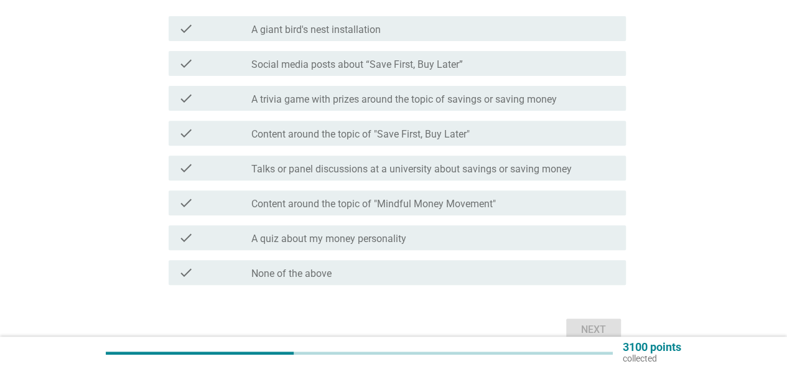
scroll to position [241, 0]
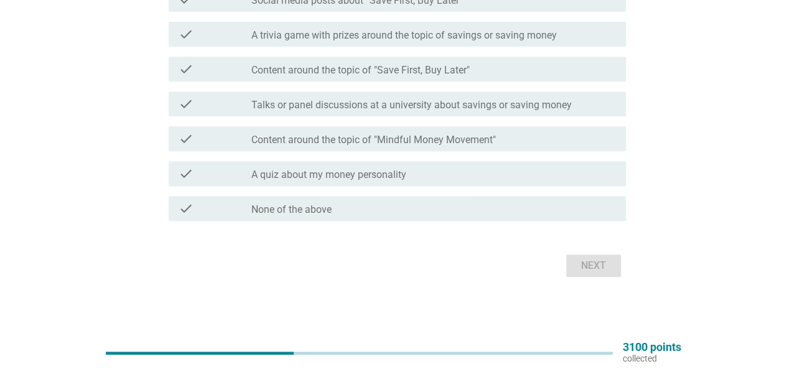
click at [377, 212] on div "check_box_outline_blank None of the above" at bounding box center [433, 208] width 365 height 15
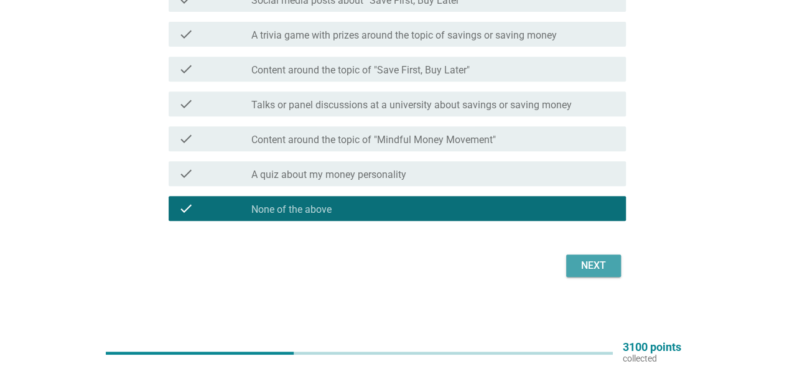
click at [601, 271] on div "Next" at bounding box center [593, 265] width 35 height 15
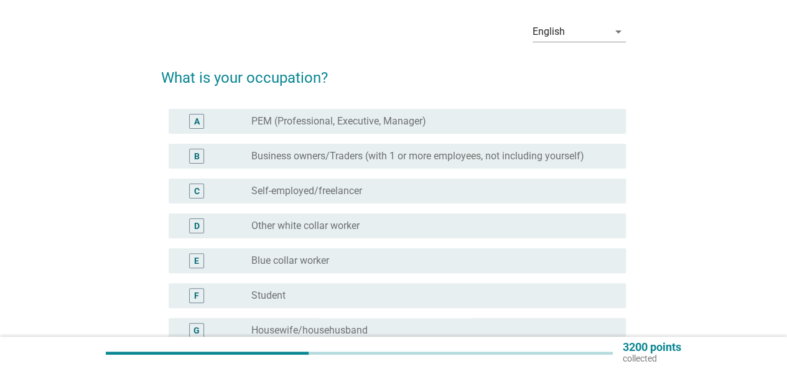
scroll to position [62, 0]
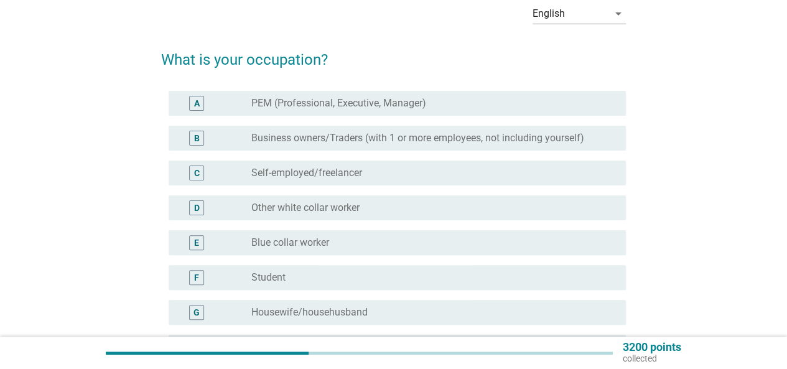
click at [407, 205] on div "radio_button_unchecked Other white collar worker" at bounding box center [428, 208] width 355 height 12
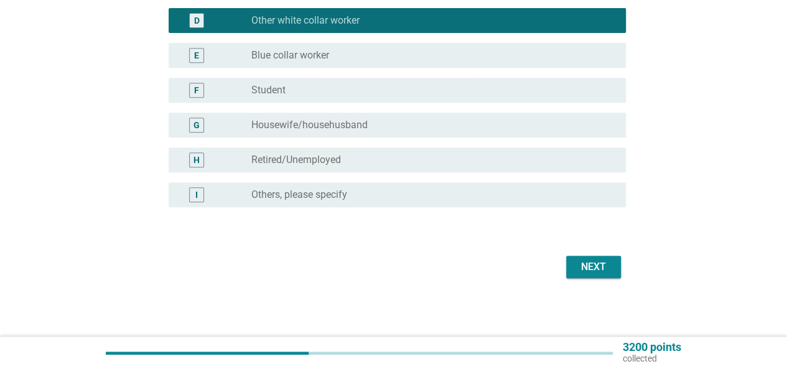
scroll to position [250, 0]
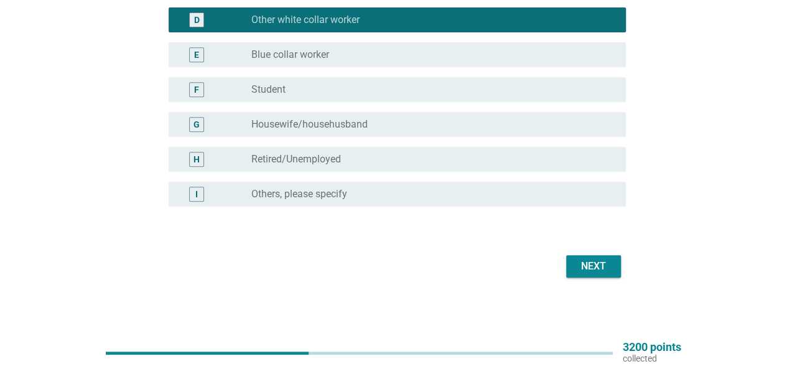
click at [593, 273] on div "Next" at bounding box center [593, 266] width 35 height 15
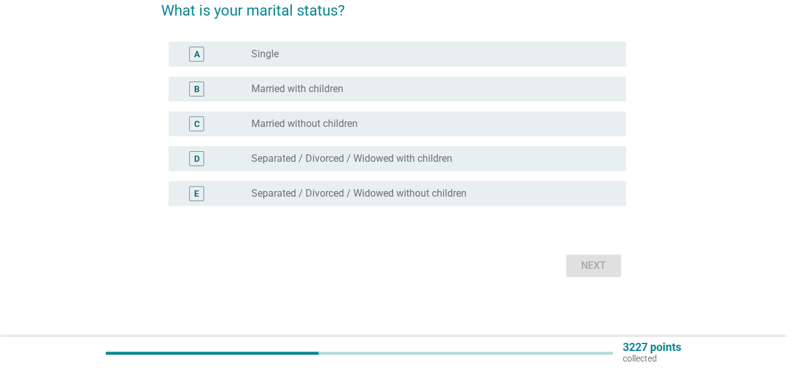
scroll to position [0, 0]
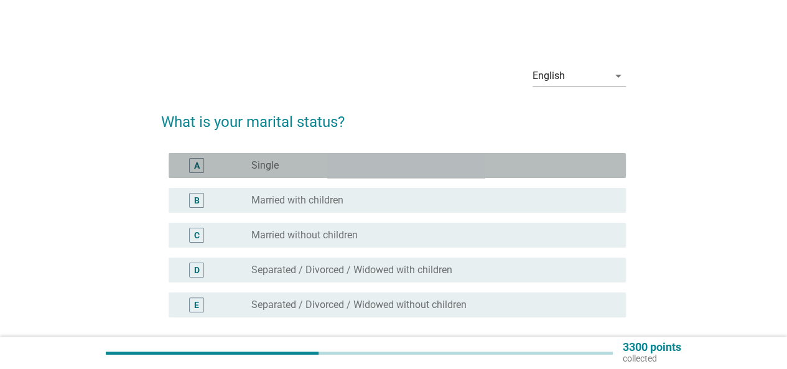
click at [406, 166] on div "radio_button_unchecked Single" at bounding box center [428, 165] width 355 height 12
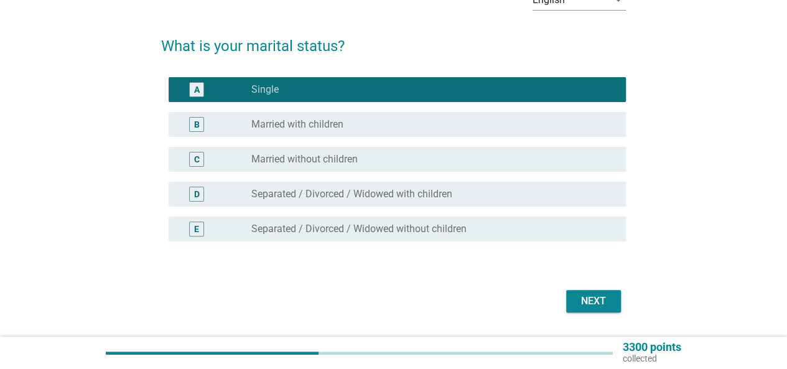
scroll to position [111, 0]
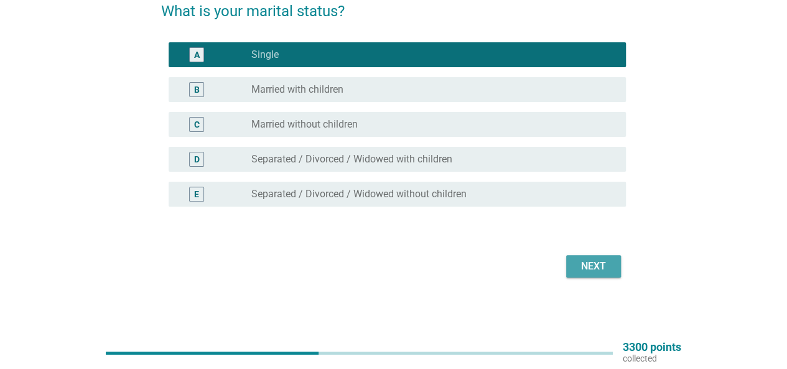
click at [581, 265] on div "Next" at bounding box center [593, 266] width 35 height 15
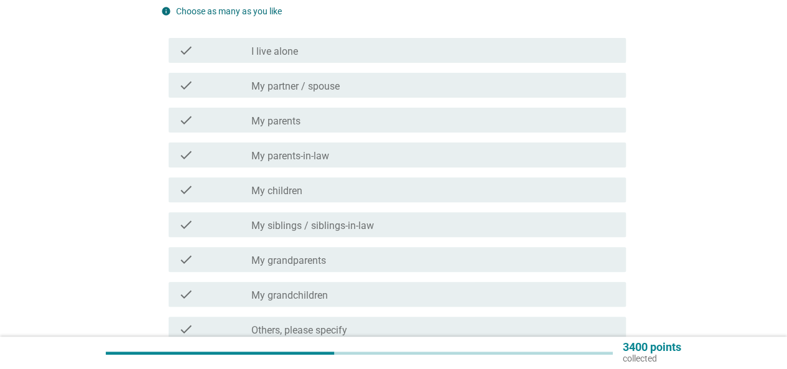
scroll to position [62, 0]
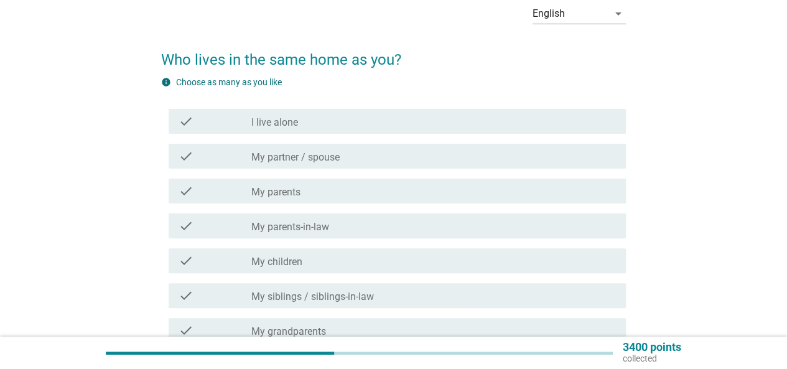
click at [341, 162] on div "check_box_outline_blank My partner / spouse" at bounding box center [433, 156] width 365 height 15
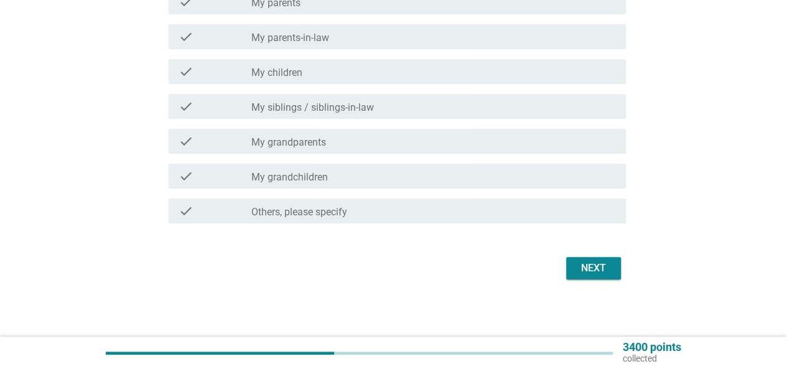
scroll to position [254, 0]
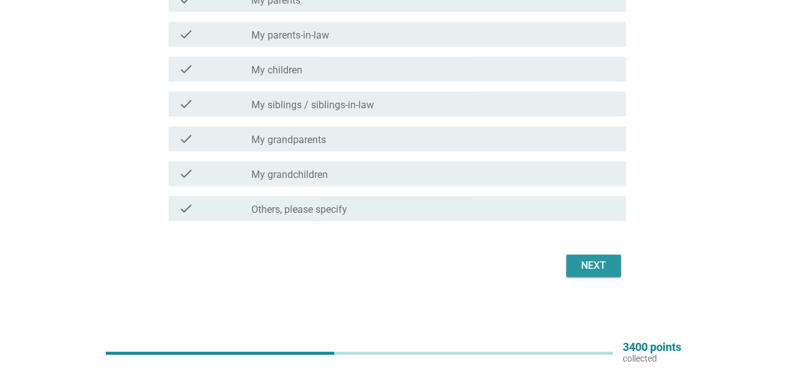
click at [589, 266] on div "Next" at bounding box center [593, 265] width 35 height 15
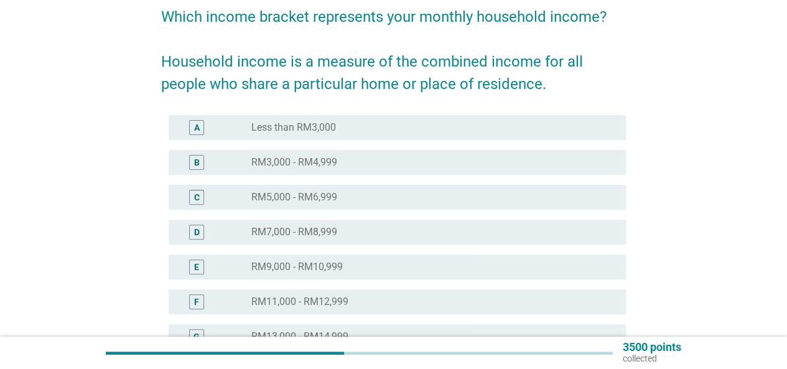
scroll to position [124, 0]
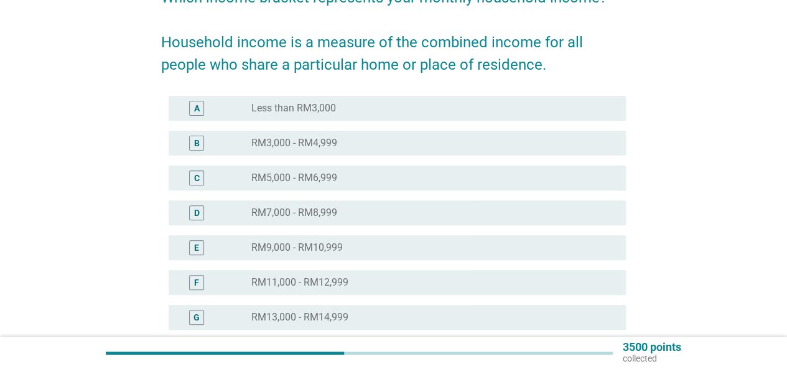
click at [345, 243] on div "radio_button_unchecked RM9,000 - RM10,999" at bounding box center [428, 247] width 355 height 12
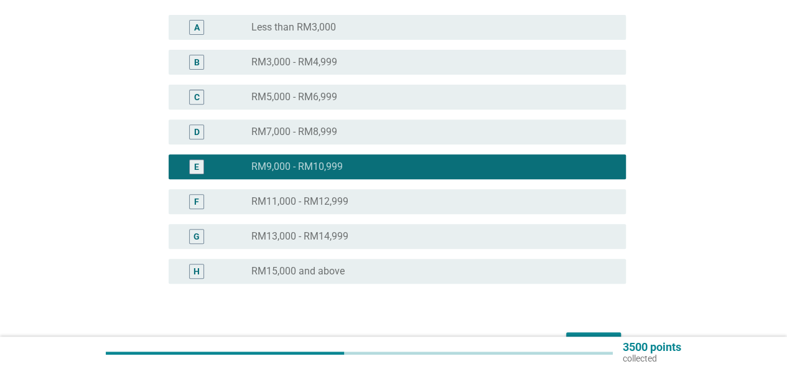
scroll to position [283, 0]
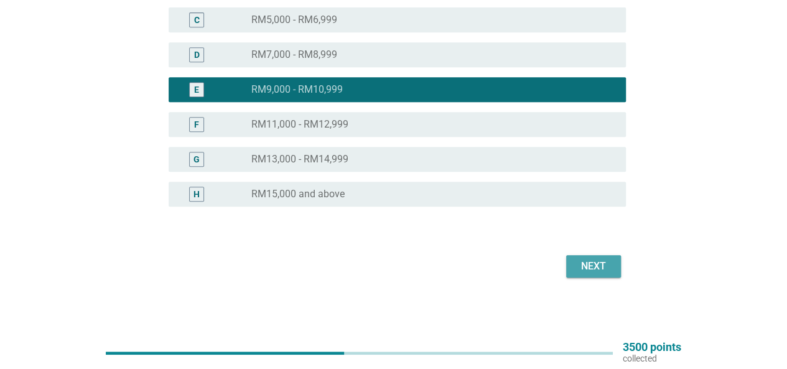
click at [581, 270] on div "Next" at bounding box center [593, 266] width 35 height 15
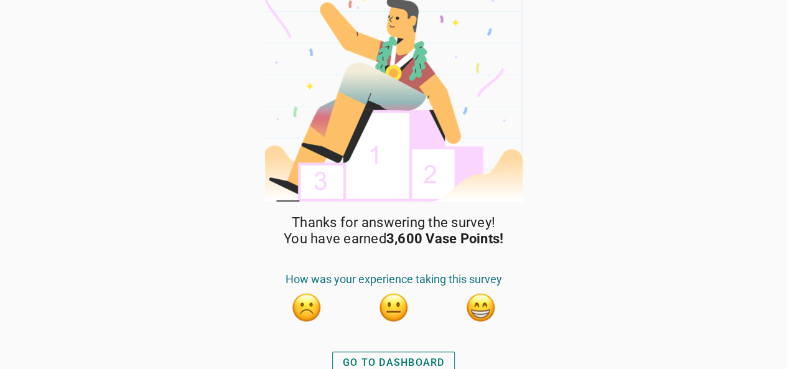
scroll to position [25, 0]
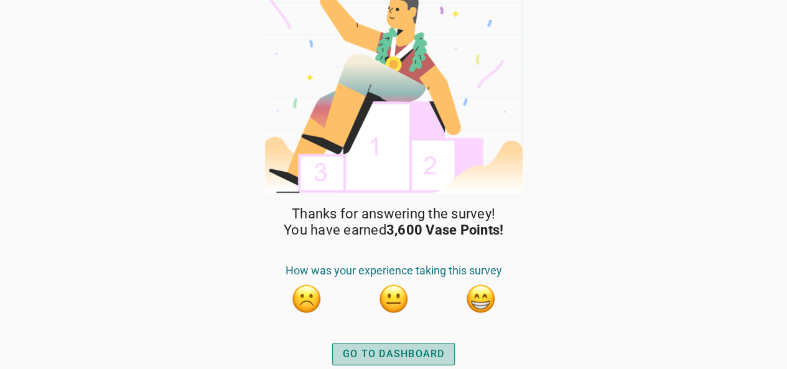
click at [398, 346] on button "GO TO DASHBOARD" at bounding box center [393, 354] width 123 height 22
